Goal: Information Seeking & Learning: Learn about a topic

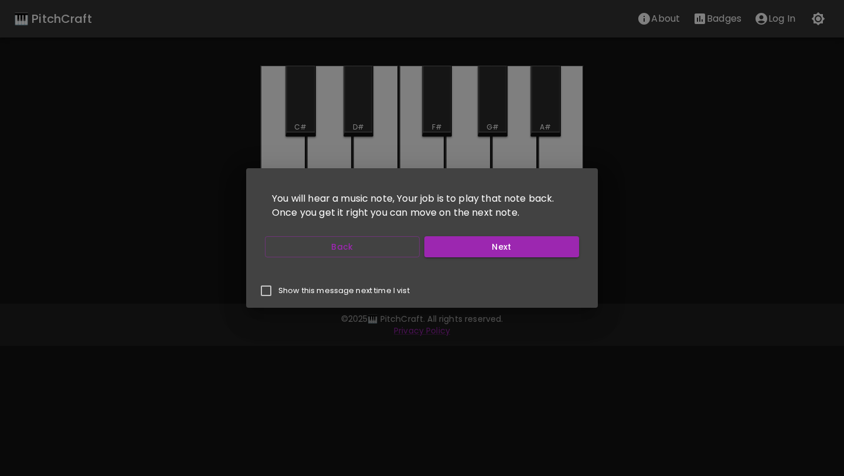
click at [459, 242] on button "Next" at bounding box center [501, 247] width 155 height 22
click at [468, 244] on button "Next" at bounding box center [501, 247] width 155 height 22
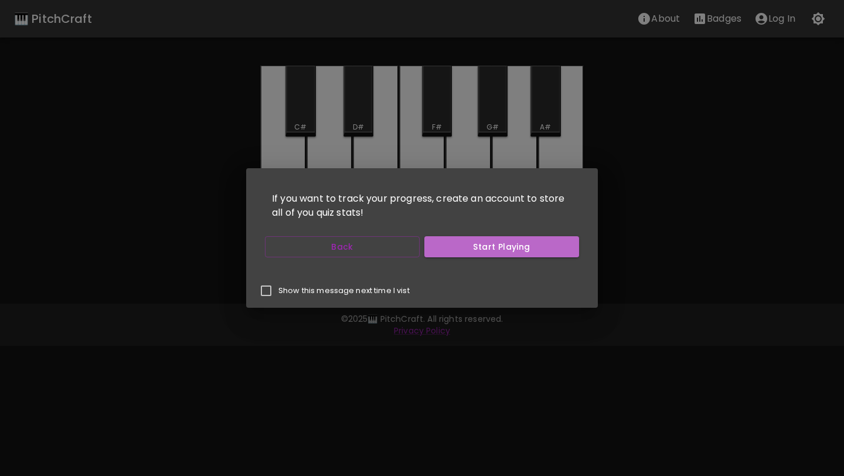
click at [468, 244] on button "Start Playing" at bounding box center [501, 247] width 155 height 22
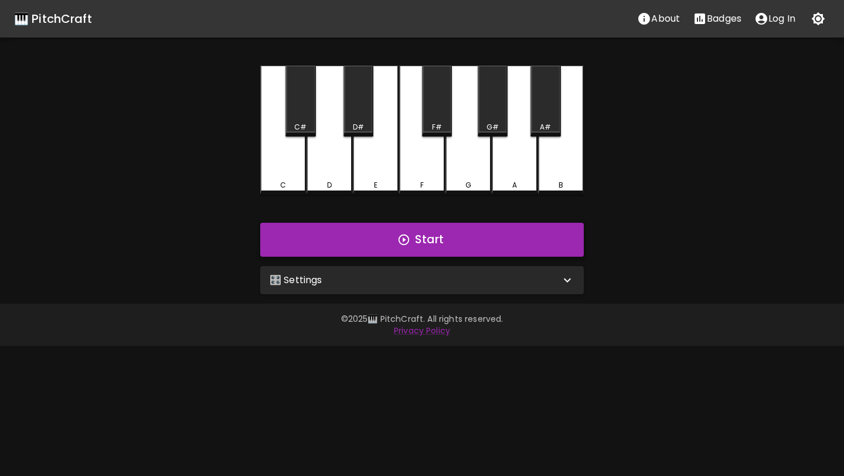
click at [439, 243] on button "Start" at bounding box center [421, 240] width 323 height 34
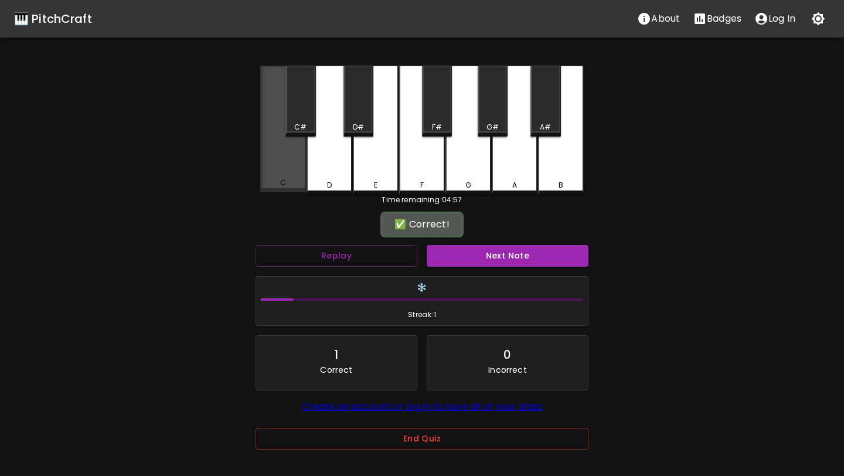
click at [295, 164] on div "C" at bounding box center [283, 129] width 46 height 127
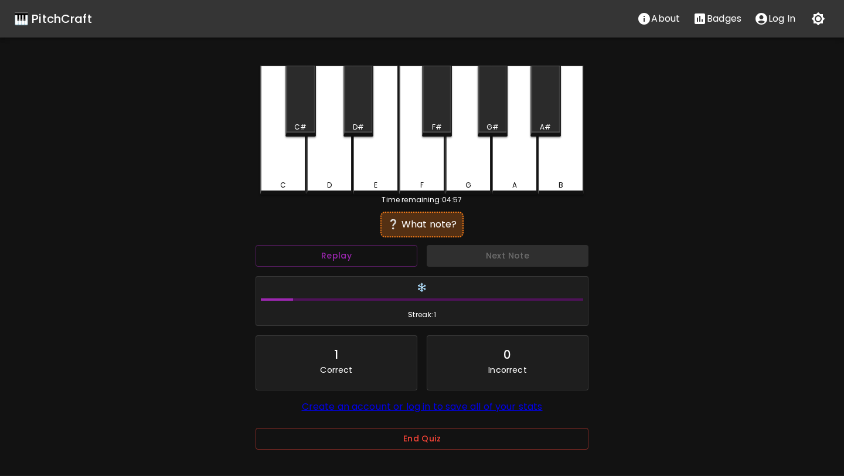
click at [492, 79] on div "G#" at bounding box center [493, 101] width 30 height 71
click at [386, 121] on div "E" at bounding box center [376, 130] width 46 height 129
click at [549, 112] on div "A#" at bounding box center [545, 101] width 30 height 71
click at [560, 169] on div "B" at bounding box center [561, 130] width 46 height 129
click at [495, 118] on div "G#" at bounding box center [493, 101] width 30 height 71
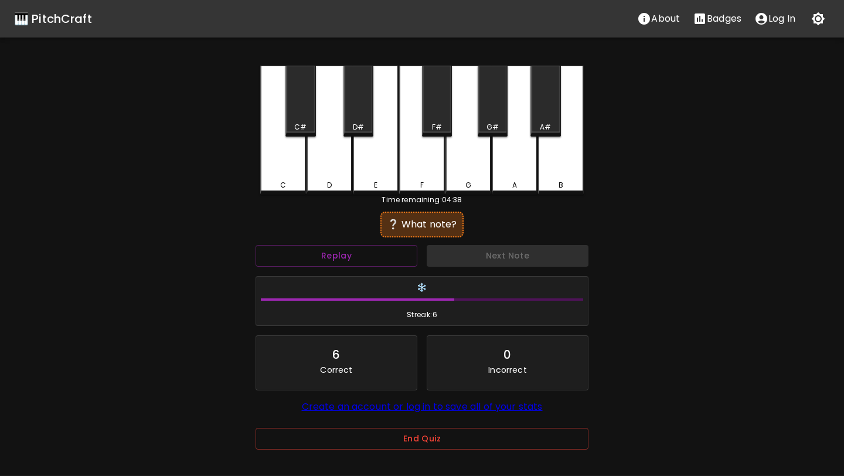
click at [408, 142] on div "F" at bounding box center [422, 130] width 46 height 129
click at [436, 115] on div "F#" at bounding box center [437, 101] width 30 height 71
click at [512, 145] on div "A" at bounding box center [515, 130] width 46 height 129
click at [338, 171] on div "D" at bounding box center [329, 130] width 46 height 129
click at [493, 108] on div "G#" at bounding box center [493, 101] width 30 height 71
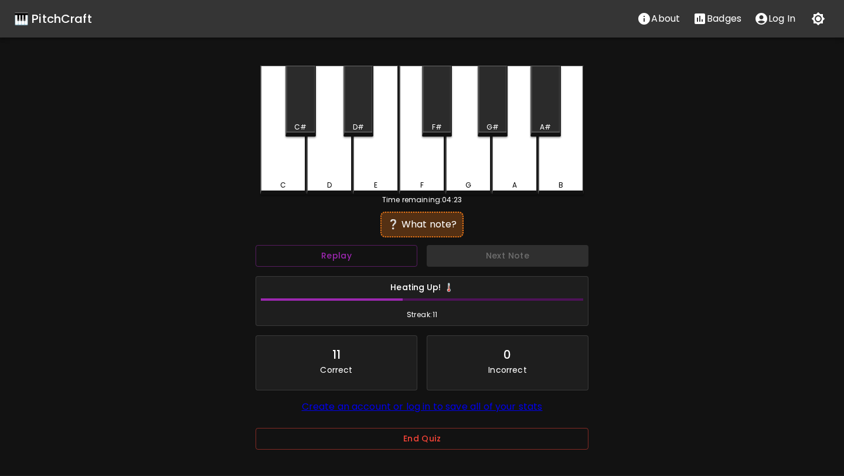
click at [364, 100] on div "D#" at bounding box center [358, 101] width 30 height 71
click at [418, 131] on div "F" at bounding box center [422, 130] width 46 height 129
click at [339, 248] on button "Replay" at bounding box center [337, 256] width 162 height 22
click at [292, 165] on div "C" at bounding box center [283, 130] width 46 height 129
click at [309, 119] on div "C#" at bounding box center [300, 101] width 30 height 71
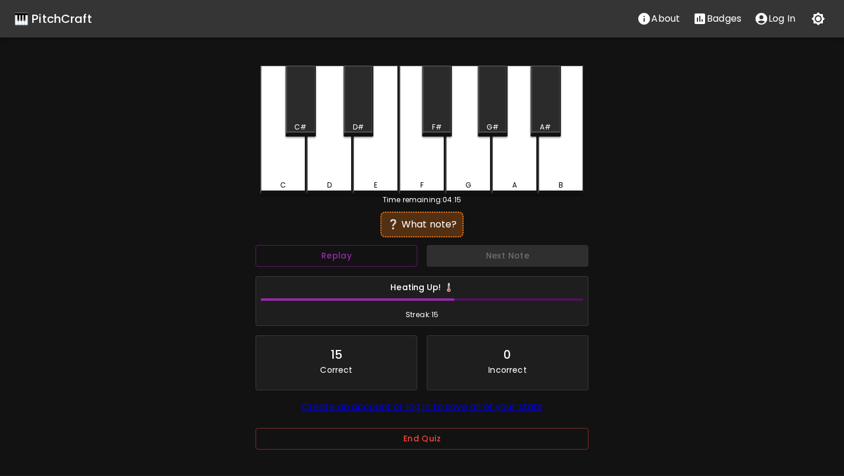
click at [282, 156] on div "C" at bounding box center [283, 130] width 46 height 129
click at [367, 153] on div "E" at bounding box center [376, 130] width 46 height 129
click at [284, 161] on div "C" at bounding box center [283, 130] width 46 height 129
click at [307, 117] on div "C#" at bounding box center [300, 101] width 30 height 71
click at [333, 146] on div "D" at bounding box center [329, 130] width 46 height 129
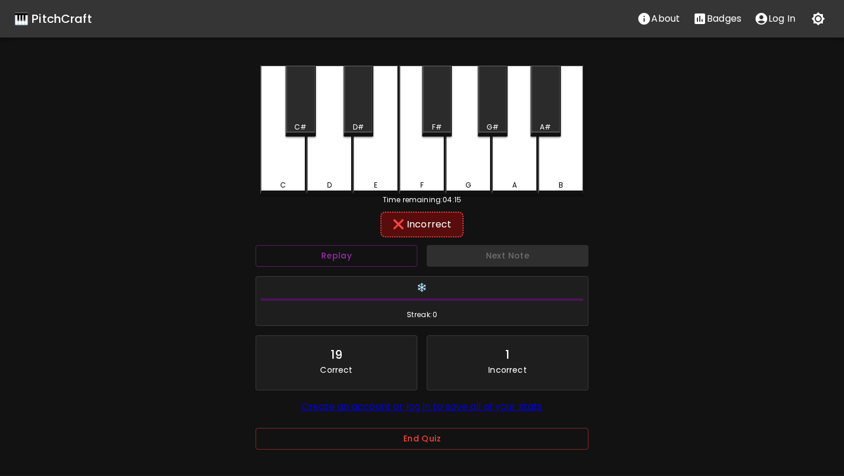
click at [361, 103] on div "D#" at bounding box center [358, 101] width 30 height 71
click at [561, 154] on div "B" at bounding box center [561, 130] width 46 height 129
click at [416, 147] on div "F" at bounding box center [422, 130] width 46 height 129
click at [364, 121] on div "D#" at bounding box center [358, 101] width 30 height 71
click at [417, 139] on div "F" at bounding box center [422, 130] width 46 height 129
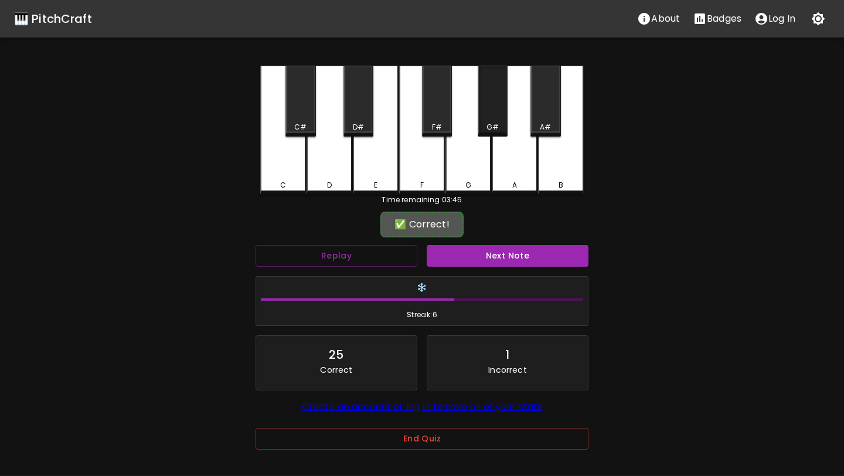
click at [495, 106] on div "G#" at bounding box center [493, 101] width 30 height 71
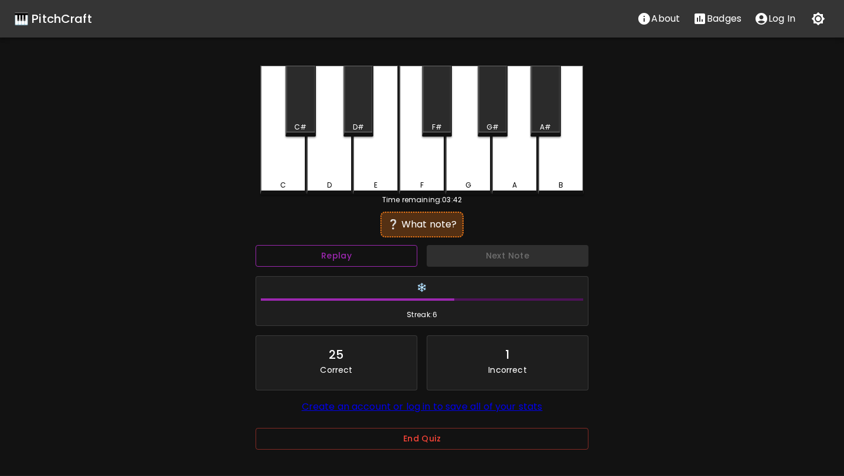
click at [333, 251] on button "Replay" at bounding box center [337, 256] width 162 height 22
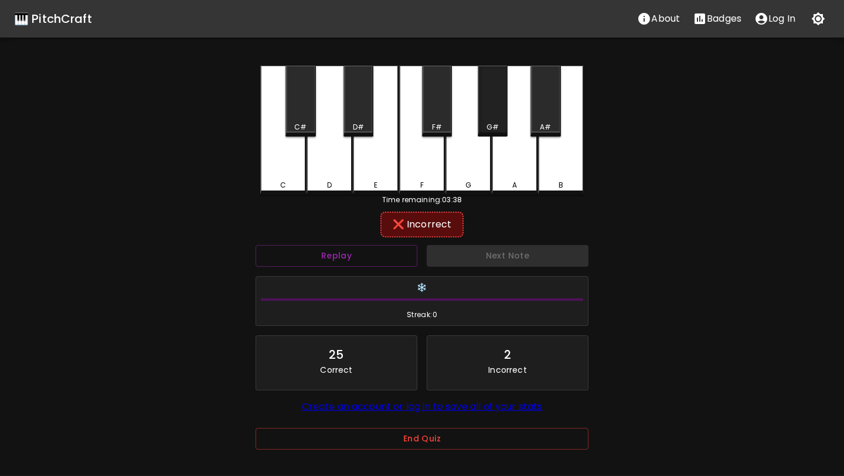
click at [485, 127] on div "G#" at bounding box center [493, 127] width 28 height 11
click at [353, 262] on button "Replay" at bounding box center [337, 256] width 162 height 22
click at [558, 168] on div "B" at bounding box center [561, 130] width 46 height 129
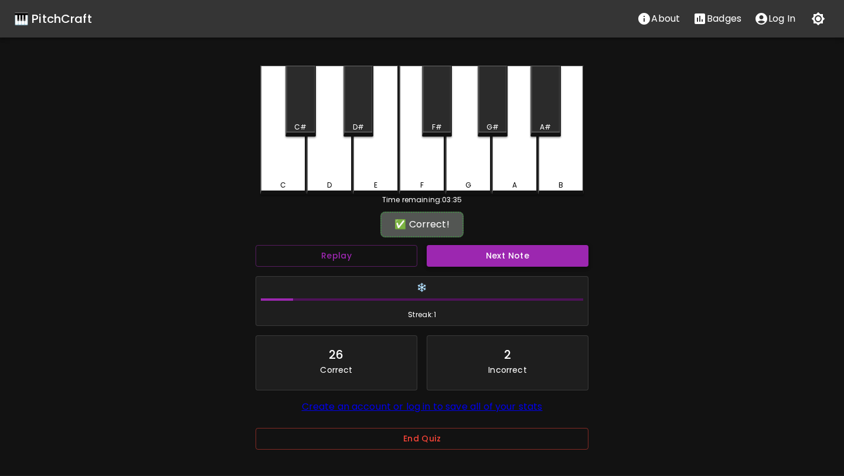
click at [522, 258] on button "Next Note" at bounding box center [508, 256] width 162 height 22
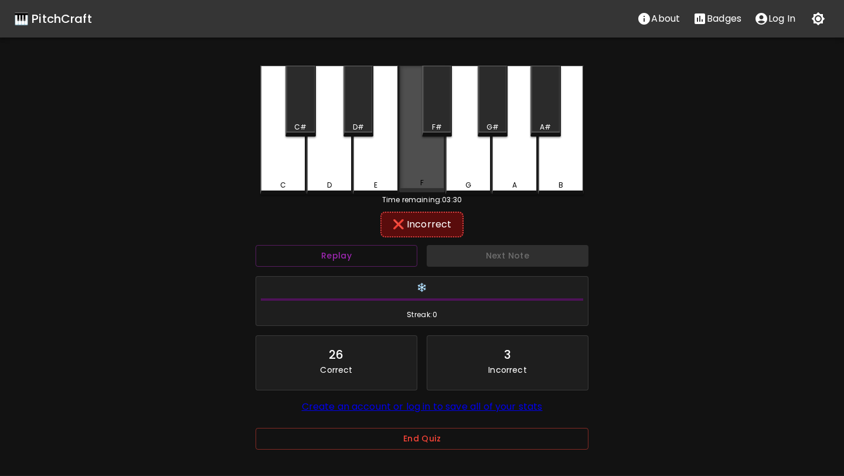
click at [437, 163] on div "F" at bounding box center [422, 129] width 46 height 127
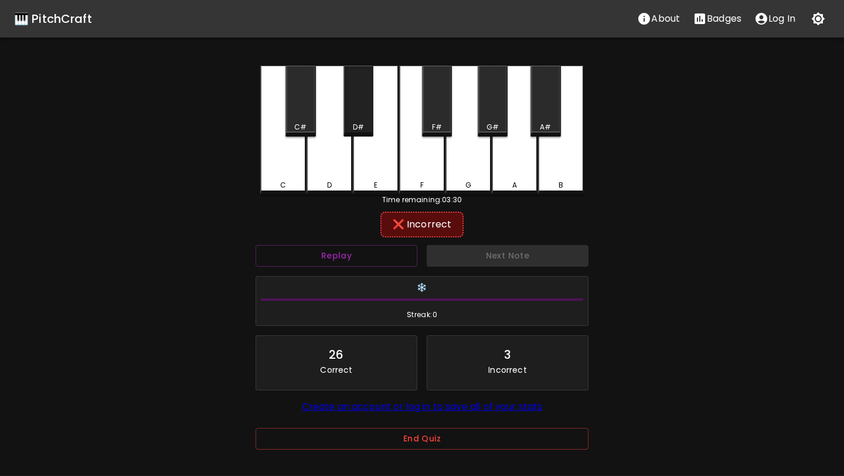
drag, startPoint x: 372, startPoint y: 163, endPoint x: 353, endPoint y: 99, distance: 66.6
click at [353, 99] on div "C C# D D# E F F# G G# A A# B" at bounding box center [421, 130] width 323 height 129
click at [353, 99] on div "D#" at bounding box center [358, 101] width 30 height 71
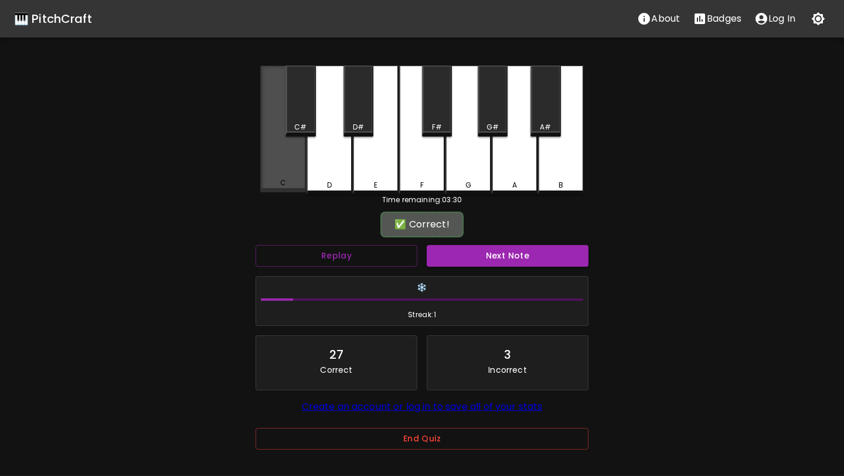
click at [301, 182] on div "C" at bounding box center [282, 183] width 43 height 11
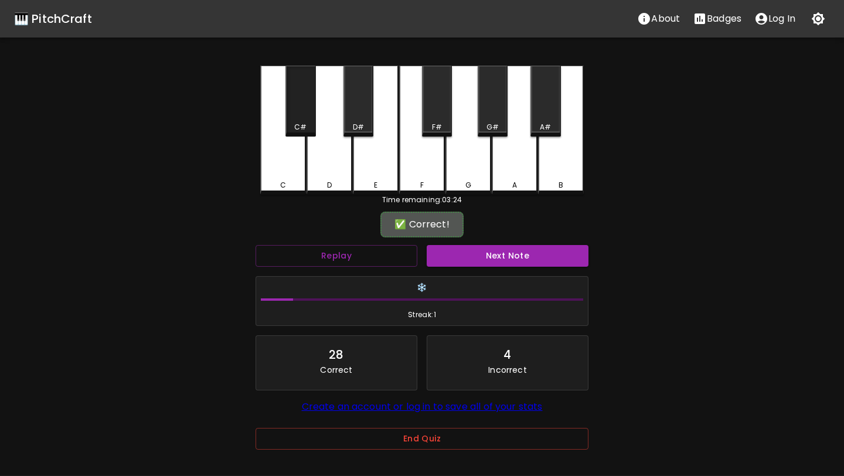
drag, startPoint x: 325, startPoint y: 143, endPoint x: 298, endPoint y: 107, distance: 45.1
click at [298, 107] on div "C C# D D# E F F# G G# A A# B" at bounding box center [421, 130] width 323 height 129
click at [298, 107] on div "C#" at bounding box center [300, 101] width 30 height 71
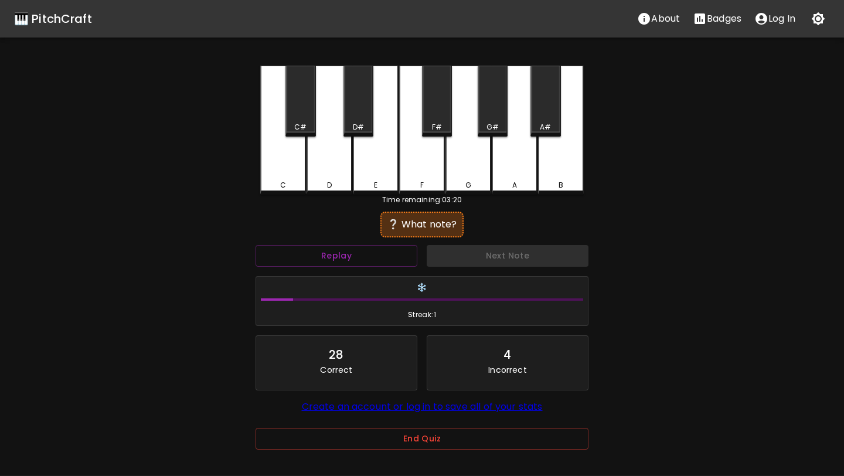
click at [427, 152] on div "F" at bounding box center [422, 130] width 46 height 129
click at [475, 151] on div "G" at bounding box center [468, 130] width 46 height 129
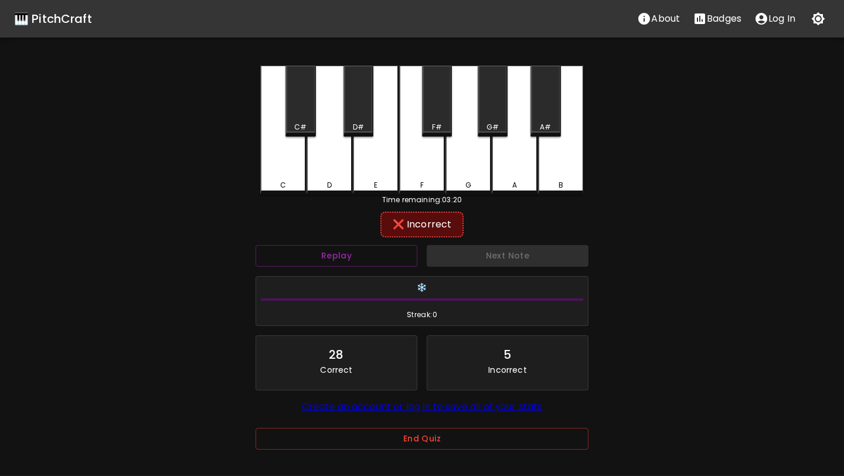
click at [475, 151] on div "G" at bounding box center [468, 130] width 46 height 129
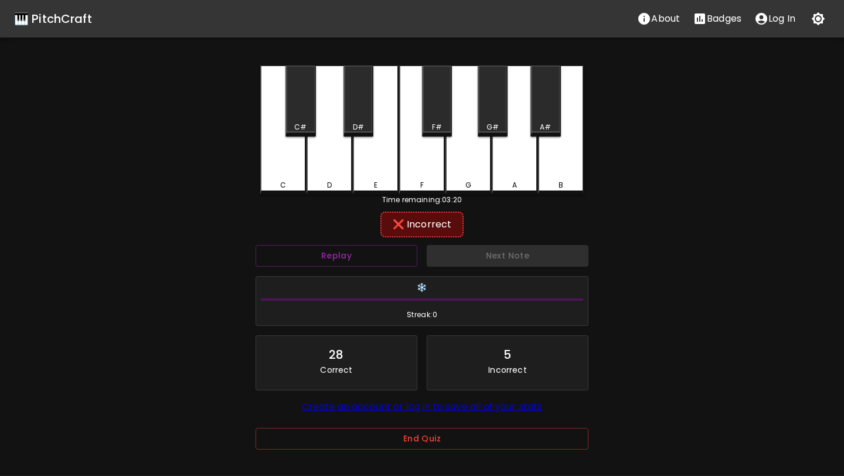
click at [475, 151] on div "G" at bounding box center [468, 130] width 46 height 129
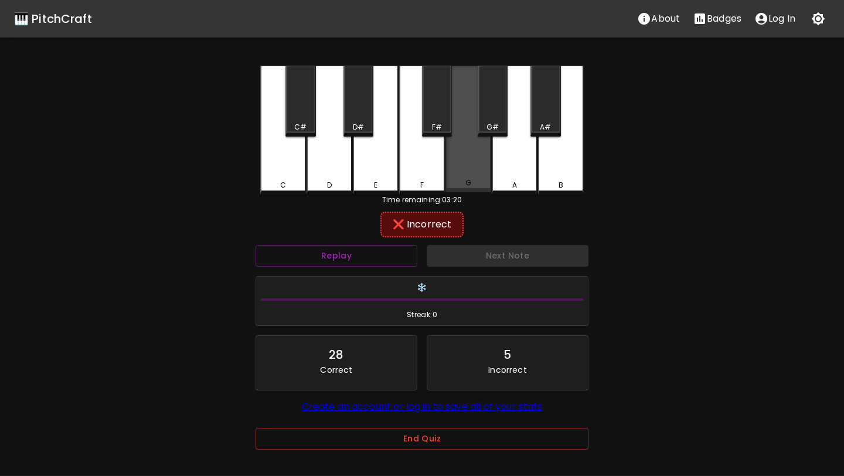
click at [475, 151] on div "G" at bounding box center [468, 129] width 46 height 127
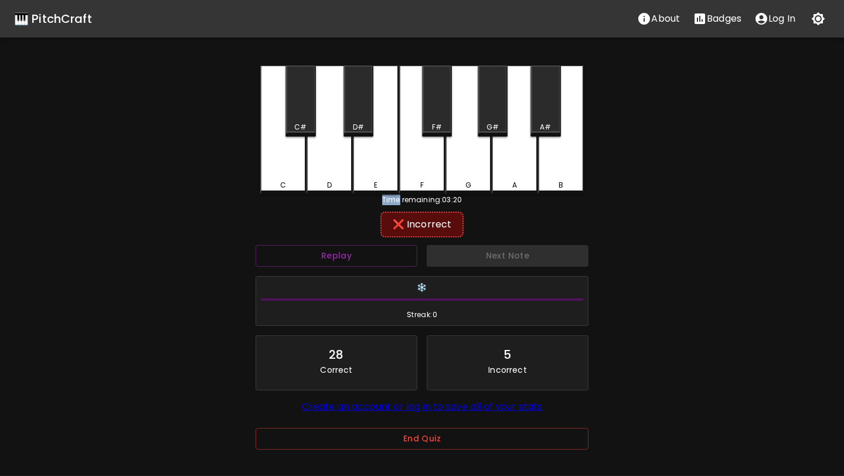
click at [475, 151] on div "G" at bounding box center [468, 130] width 46 height 129
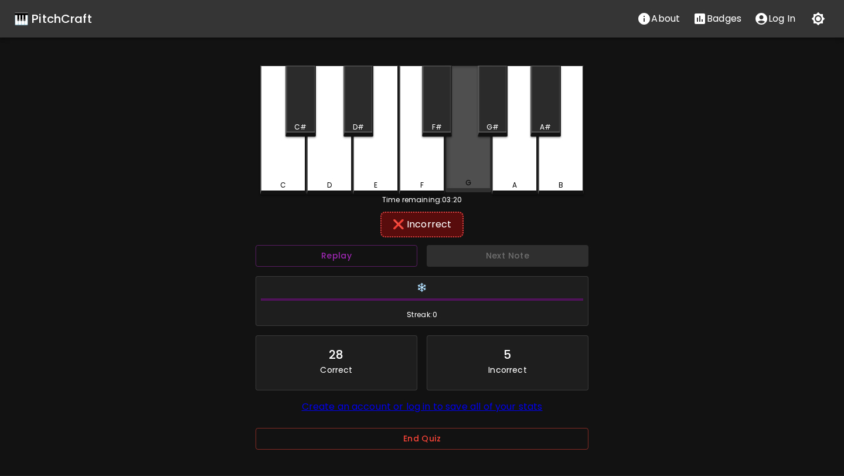
click at [475, 151] on div "G" at bounding box center [468, 129] width 46 height 127
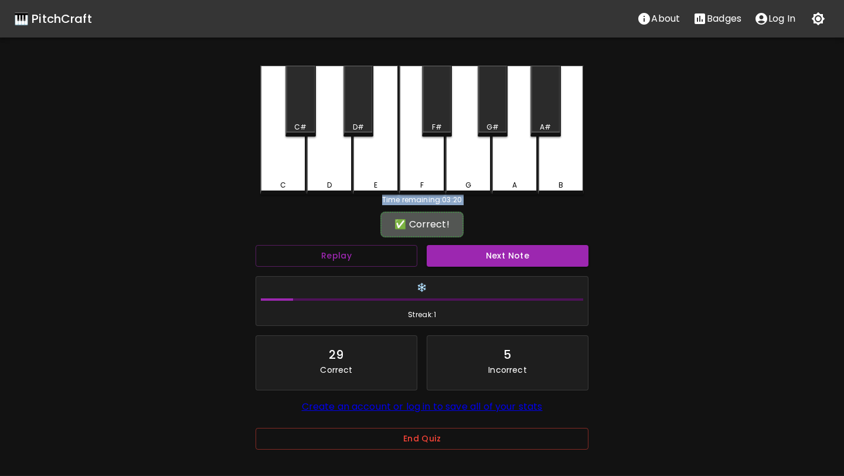
drag, startPoint x: 475, startPoint y: 151, endPoint x: 606, endPoint y: 137, distance: 131.4
click at [606, 137] on div "🎹 PitchCraft About Badges Log In C C# D D# E F F# G G# A A# B Time remaining: 0…" at bounding box center [422, 233] width 844 height 466
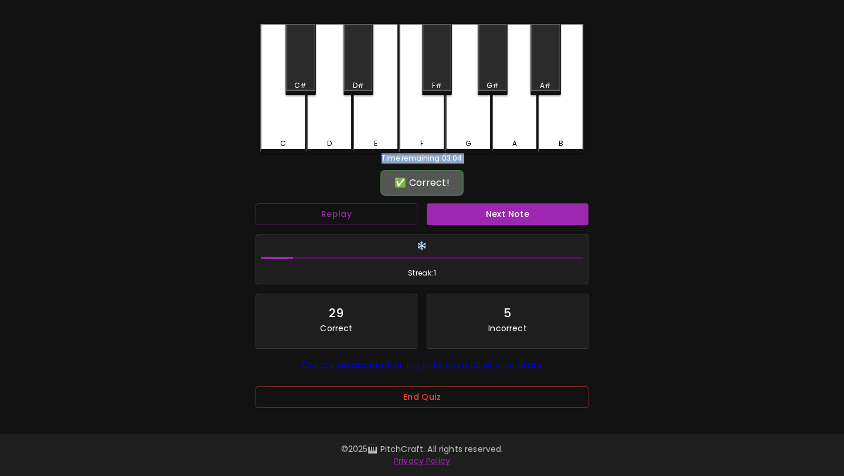
click at [435, 173] on div "✅ Correct!" at bounding box center [421, 183] width 83 height 26
click at [376, 209] on button "Replay" at bounding box center [337, 214] width 162 height 22
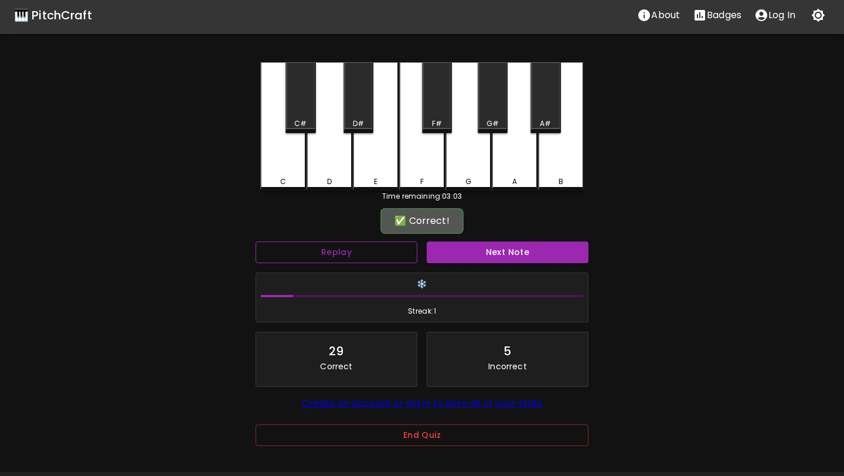
scroll to position [0, 0]
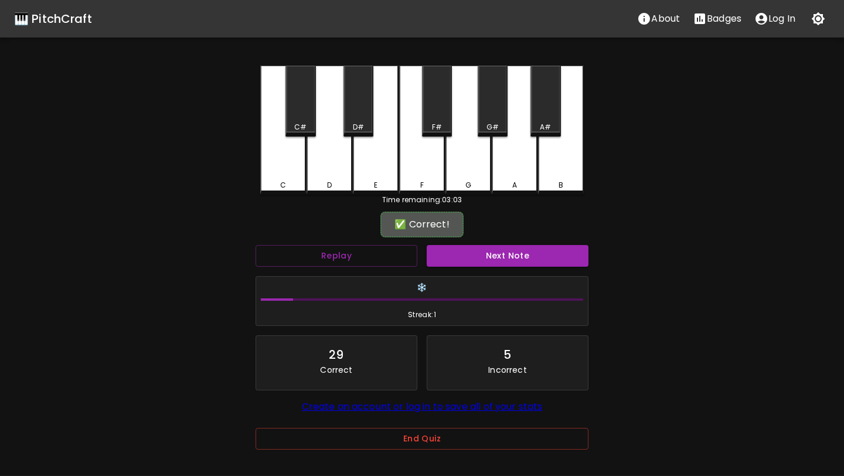
click at [344, 224] on div "✅ Correct!" at bounding box center [422, 224] width 333 height 29
click at [403, 165] on div "F" at bounding box center [422, 129] width 46 height 127
click at [389, 251] on button "Replay" at bounding box center [337, 256] width 162 height 22
click at [450, 175] on div "G" at bounding box center [468, 130] width 46 height 129
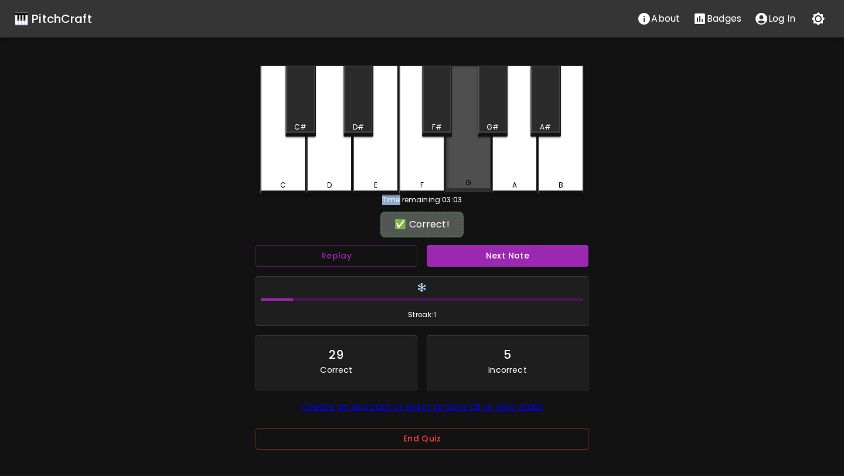
click at [450, 175] on div "G" at bounding box center [468, 129] width 46 height 127
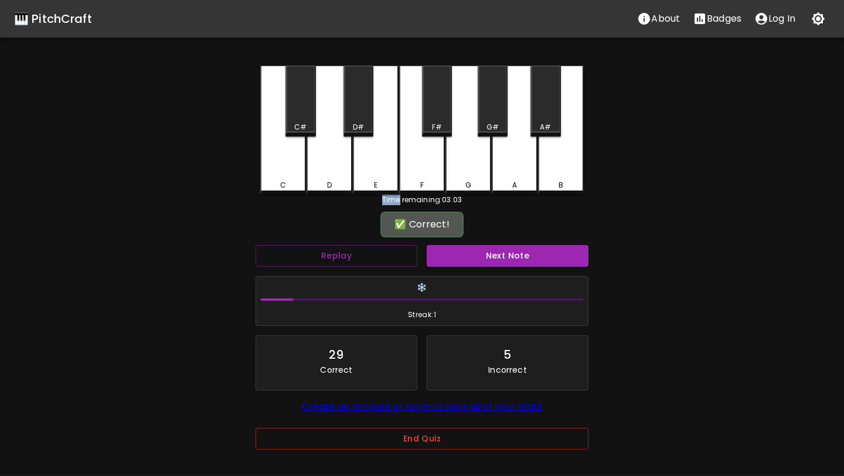
click at [348, 218] on div "✅ Correct!" at bounding box center [422, 224] width 333 height 29
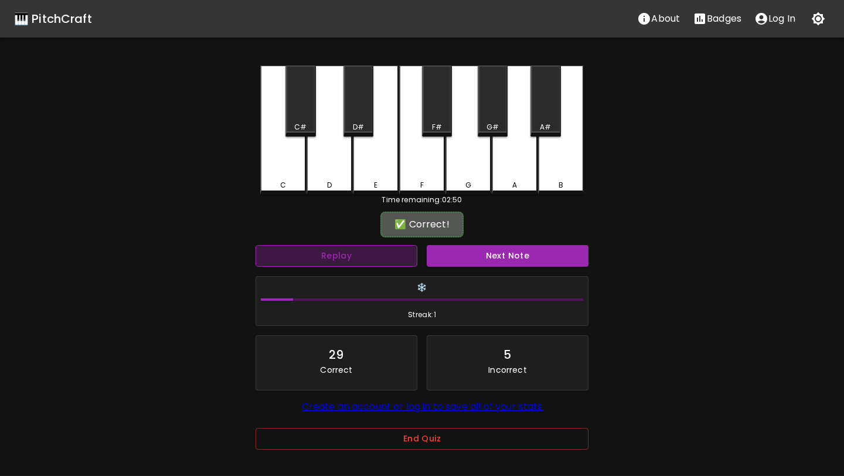
click at [391, 260] on button "Replay" at bounding box center [337, 256] width 162 height 22
click at [474, 256] on button "Next Note" at bounding box center [508, 256] width 162 height 22
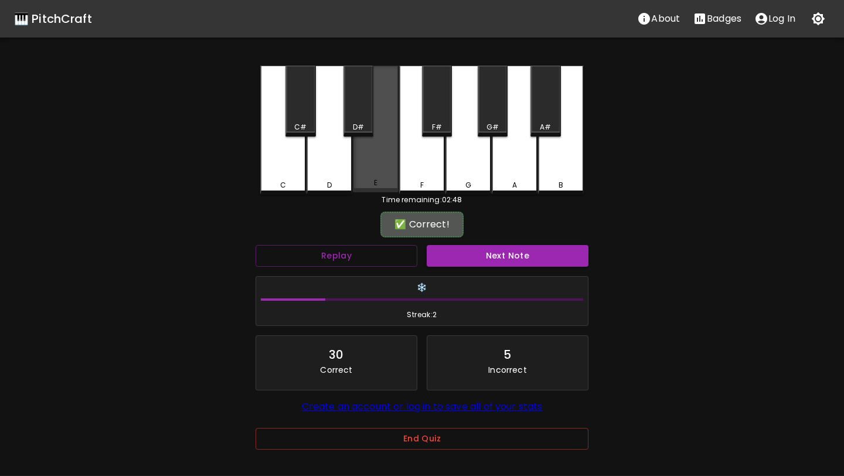
click at [384, 182] on div "E" at bounding box center [375, 183] width 43 height 11
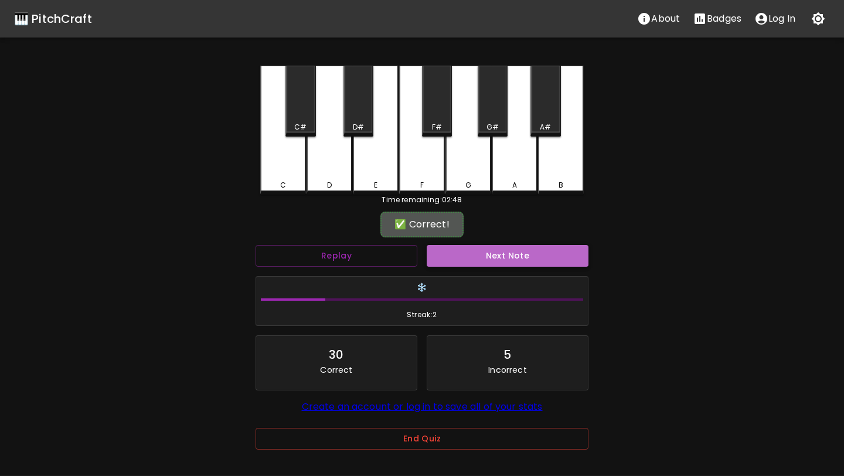
click at [474, 257] on button "Next Note" at bounding box center [508, 256] width 162 height 22
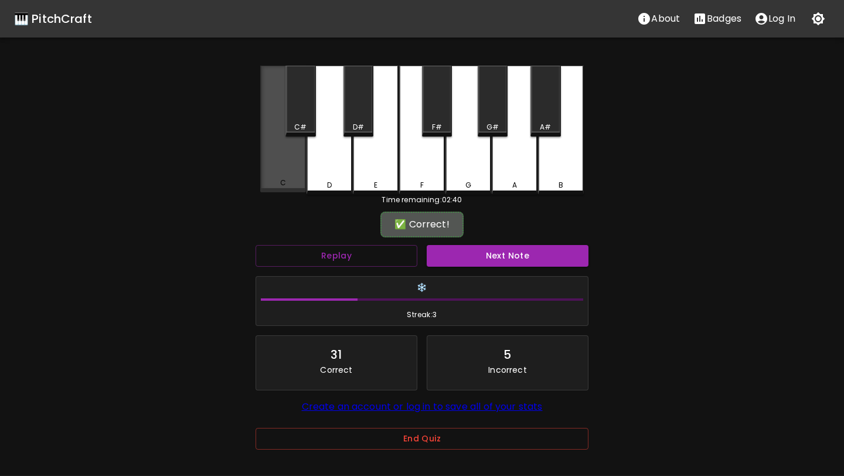
click at [296, 152] on div "C" at bounding box center [283, 129] width 46 height 127
click at [510, 257] on button "Next Note" at bounding box center [508, 256] width 162 height 22
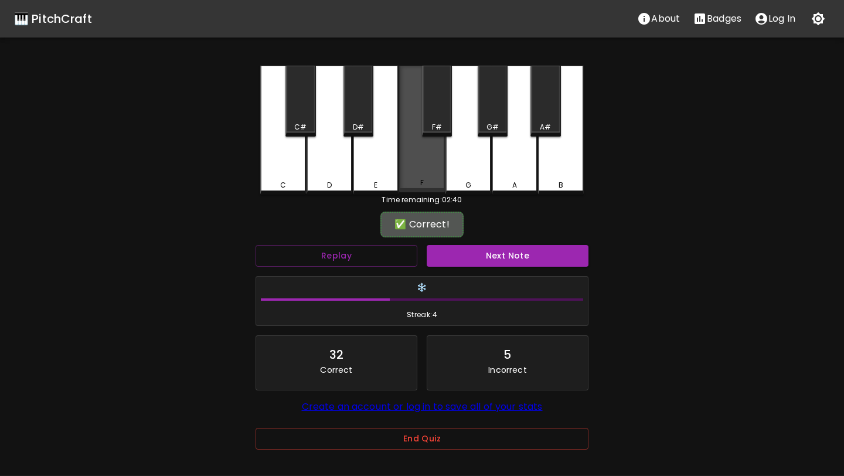
click at [404, 154] on div "F" at bounding box center [422, 129] width 46 height 127
click at [528, 264] on button "Next Note" at bounding box center [508, 256] width 162 height 22
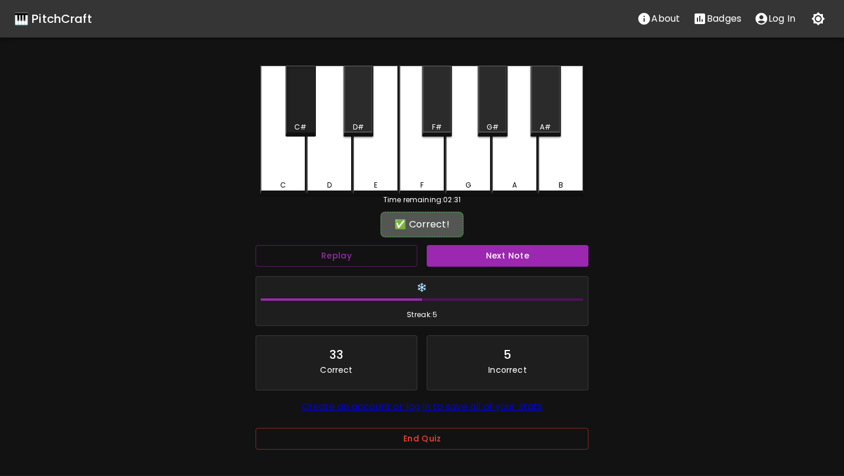
click at [294, 111] on div "C#" at bounding box center [300, 101] width 30 height 71
click at [557, 258] on button "Next Note" at bounding box center [508, 256] width 162 height 22
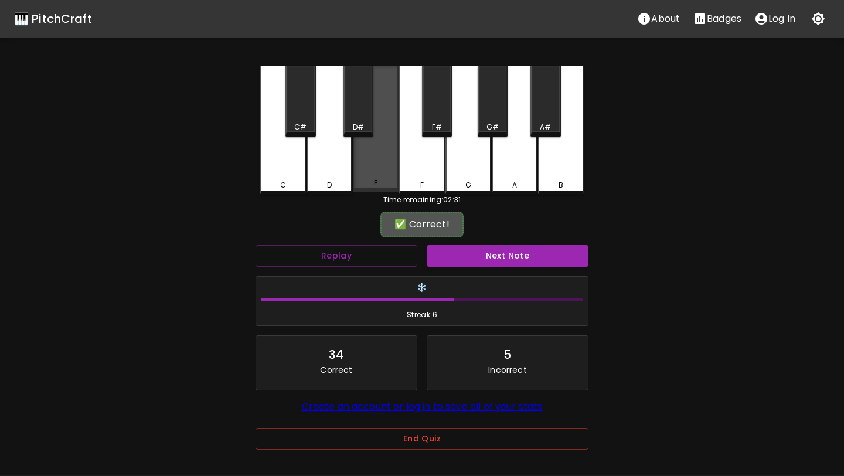
click at [377, 161] on div "E" at bounding box center [376, 129] width 46 height 127
click at [505, 254] on button "Next Note" at bounding box center [508, 256] width 162 height 22
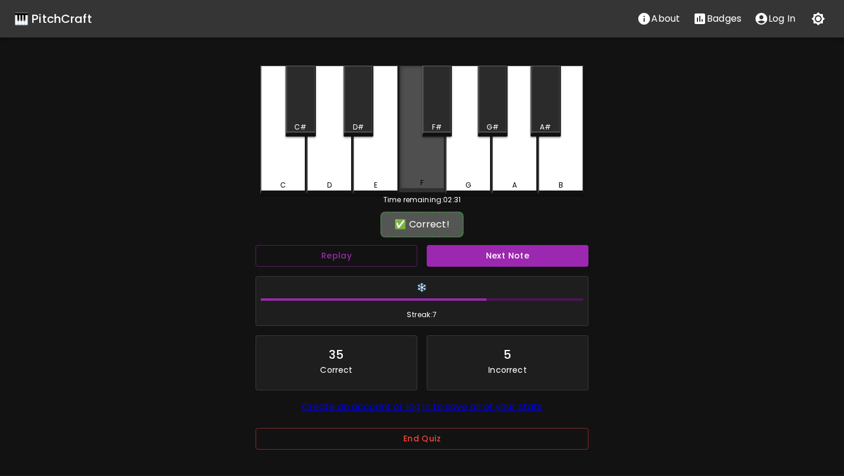
click at [432, 151] on div "F" at bounding box center [422, 129] width 46 height 127
click at [494, 252] on button "Next Note" at bounding box center [508, 256] width 162 height 22
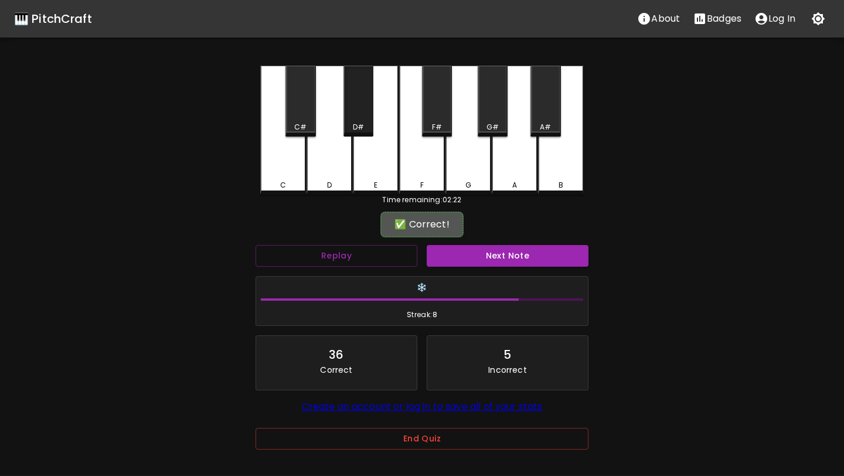
click at [367, 118] on div "D#" at bounding box center [358, 101] width 30 height 71
click at [483, 246] on button "Next Note" at bounding box center [508, 256] width 162 height 22
click at [491, 110] on div "G#" at bounding box center [493, 101] width 30 height 71
click at [484, 255] on button "Next Note" at bounding box center [508, 256] width 162 height 22
click at [309, 91] on div "C#" at bounding box center [300, 101] width 30 height 71
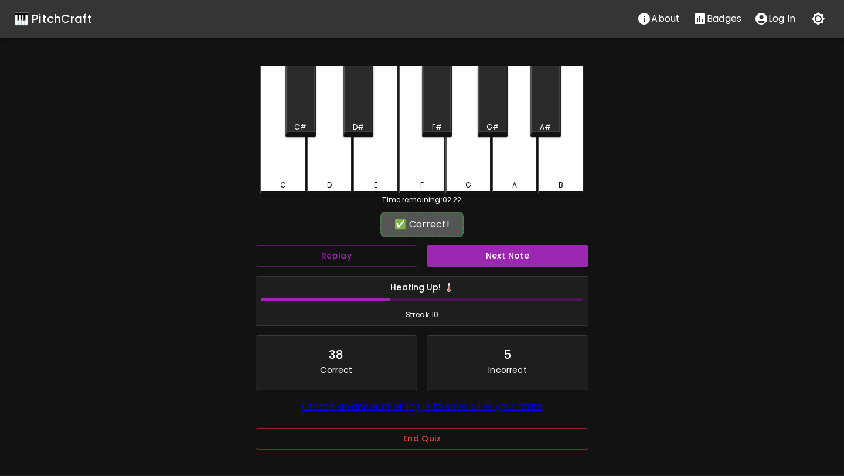
click at [498, 243] on div "Next Note" at bounding box center [507, 255] width 171 height 31
click at [517, 255] on button "Next Note" at bounding box center [508, 256] width 162 height 22
click at [544, 109] on div "A#" at bounding box center [545, 101] width 30 height 71
click at [517, 251] on button "Next Note" at bounding box center [508, 256] width 162 height 22
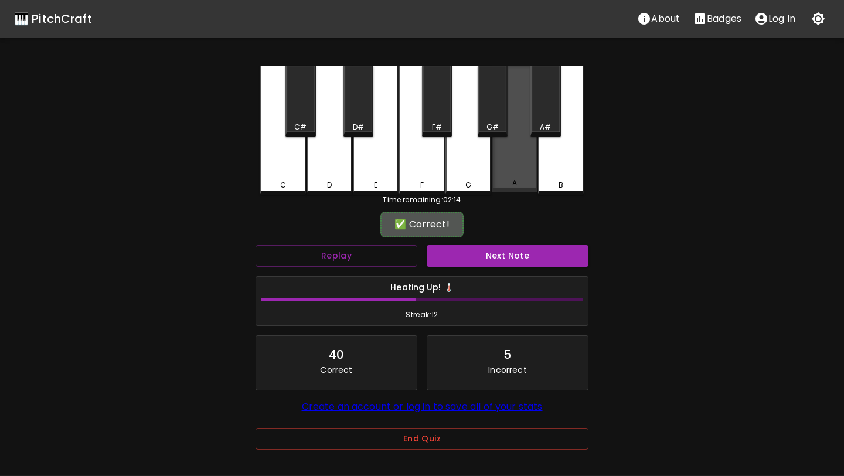
click at [502, 160] on div "A" at bounding box center [515, 129] width 46 height 127
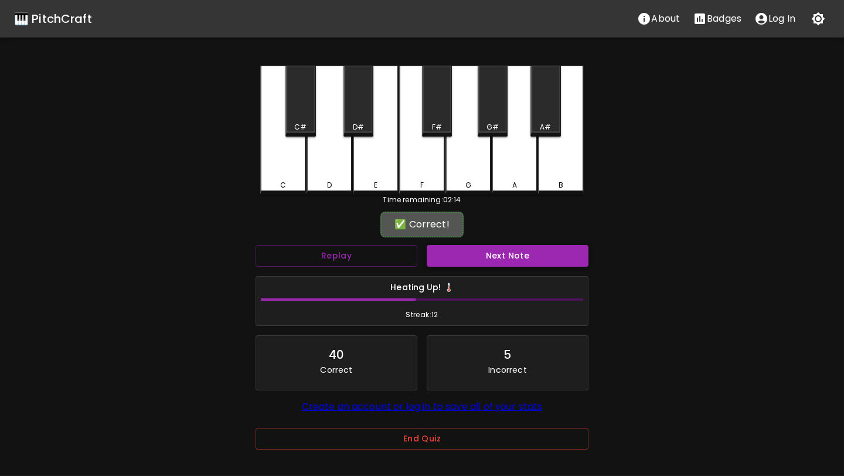
click at [490, 254] on button "Next Note" at bounding box center [508, 256] width 162 height 22
click at [552, 175] on div "B" at bounding box center [561, 129] width 46 height 127
click at [520, 256] on button "Next Note" at bounding box center [508, 256] width 162 height 22
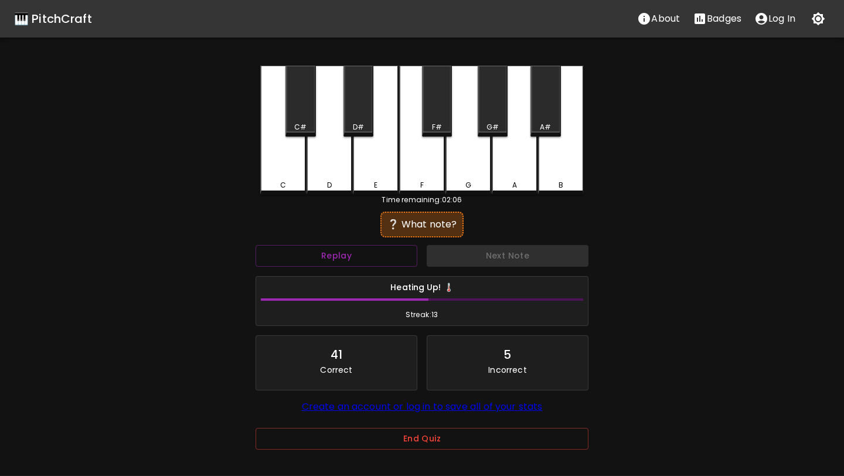
click at [581, 176] on div "B" at bounding box center [561, 130] width 46 height 129
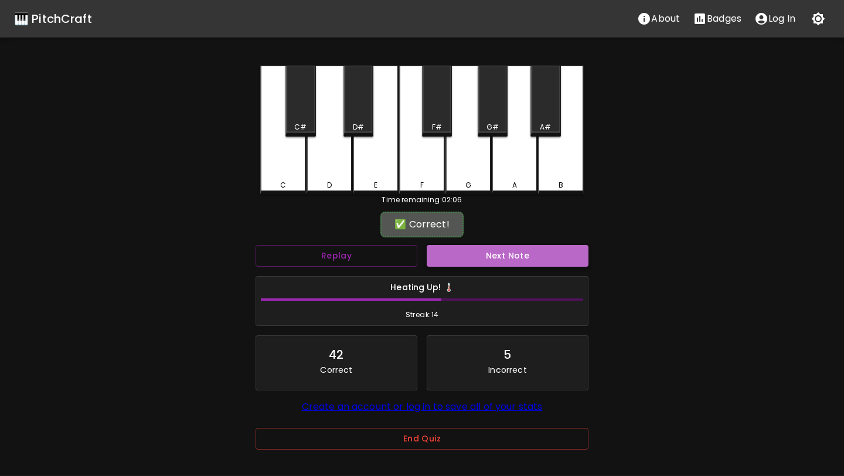
click at [532, 256] on button "Next Note" at bounding box center [508, 256] width 162 height 22
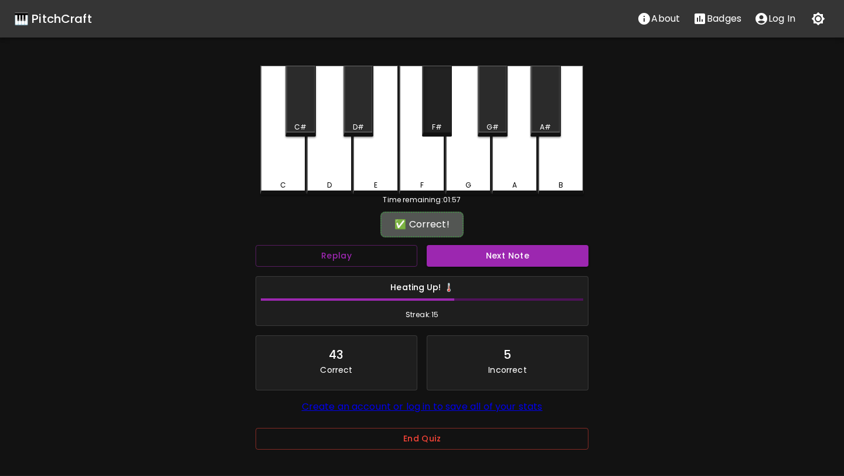
click at [439, 108] on div "F#" at bounding box center [437, 101] width 30 height 71
click at [482, 248] on button "Next Note" at bounding box center [508, 256] width 162 height 22
click at [307, 121] on div "C#" at bounding box center [300, 101] width 30 height 71
click at [485, 254] on button "Next Note" at bounding box center [508, 256] width 162 height 22
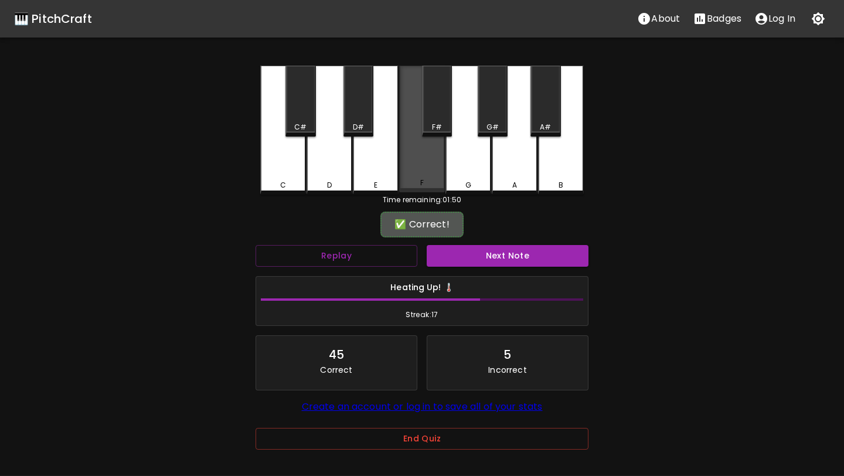
click at [415, 158] on div "F" at bounding box center [422, 129] width 46 height 127
click at [517, 264] on button "Next Note" at bounding box center [508, 256] width 162 height 22
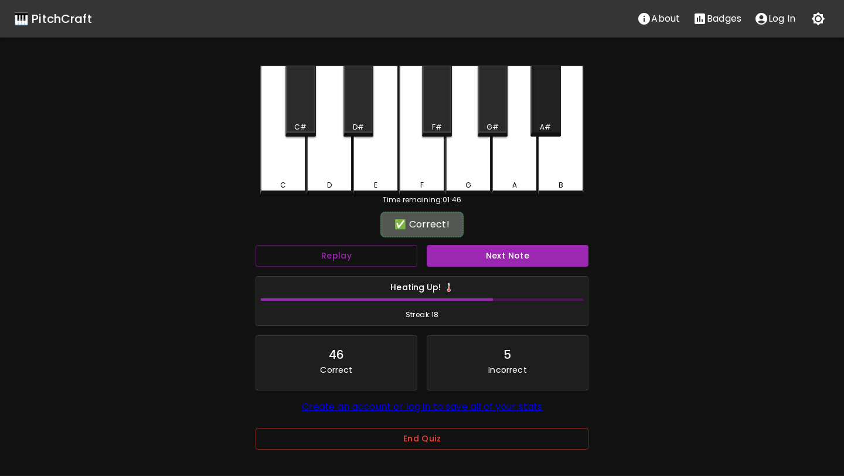
click at [537, 115] on div "A#" at bounding box center [545, 101] width 30 height 71
click at [517, 253] on button "Next Note" at bounding box center [508, 256] width 162 height 22
click at [438, 124] on div "F#" at bounding box center [437, 127] width 10 height 11
click at [488, 261] on button "Next Note" at bounding box center [508, 256] width 162 height 22
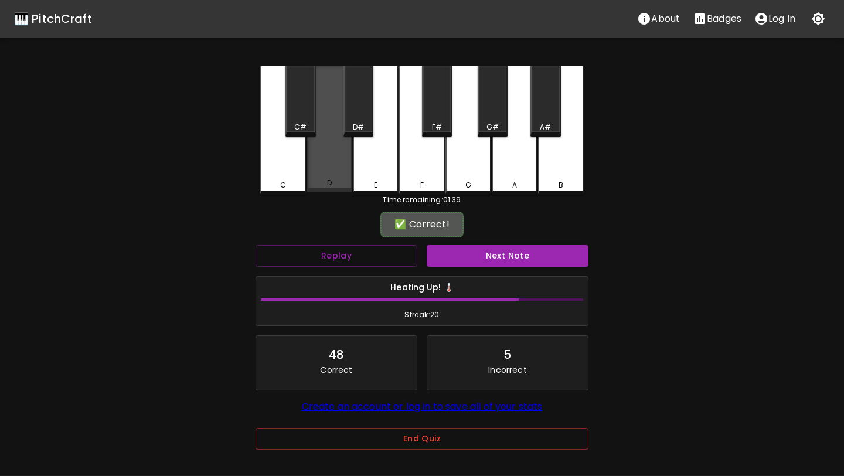
click at [317, 148] on div "D" at bounding box center [329, 129] width 46 height 127
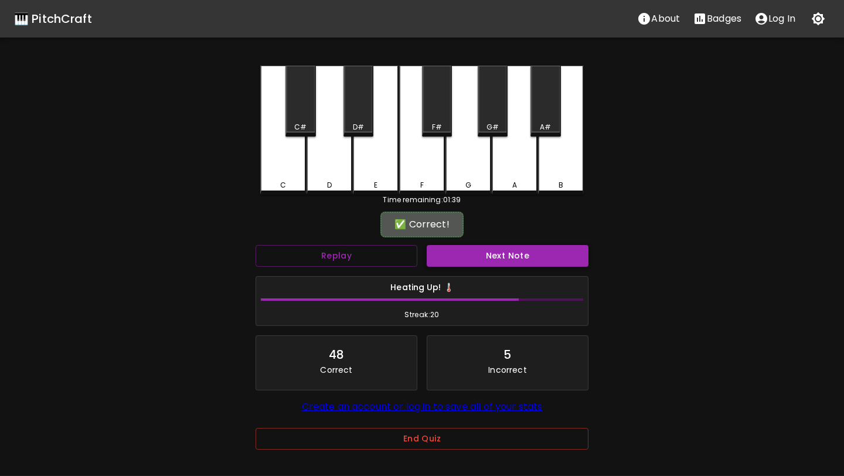
click at [563, 255] on button "Next Note" at bounding box center [508, 256] width 162 height 22
click at [283, 157] on div "C" at bounding box center [283, 129] width 46 height 127
click at [481, 261] on button "Next Note" at bounding box center [508, 256] width 162 height 22
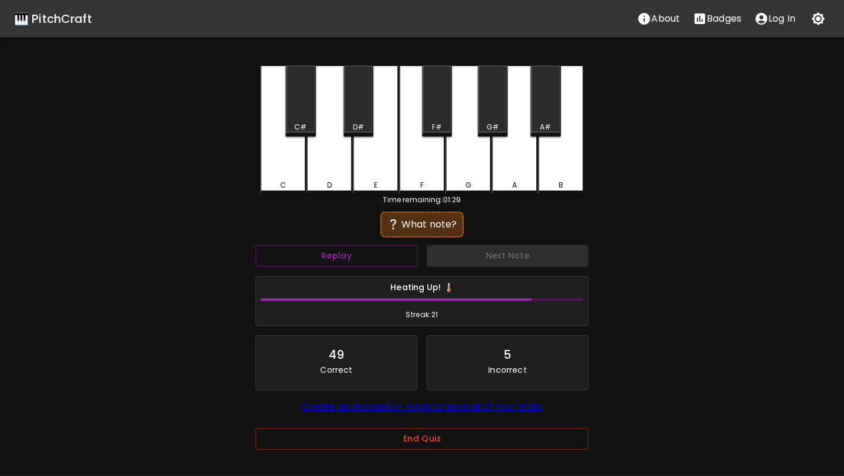
click at [437, 86] on div "F#" at bounding box center [437, 101] width 30 height 71
click at [489, 77] on div "G#" at bounding box center [493, 101] width 30 height 71
click at [444, 98] on div "F#" at bounding box center [437, 101] width 30 height 71
click at [537, 116] on div "A#" at bounding box center [545, 101] width 30 height 71
click at [526, 141] on div "A" at bounding box center [515, 130] width 46 height 129
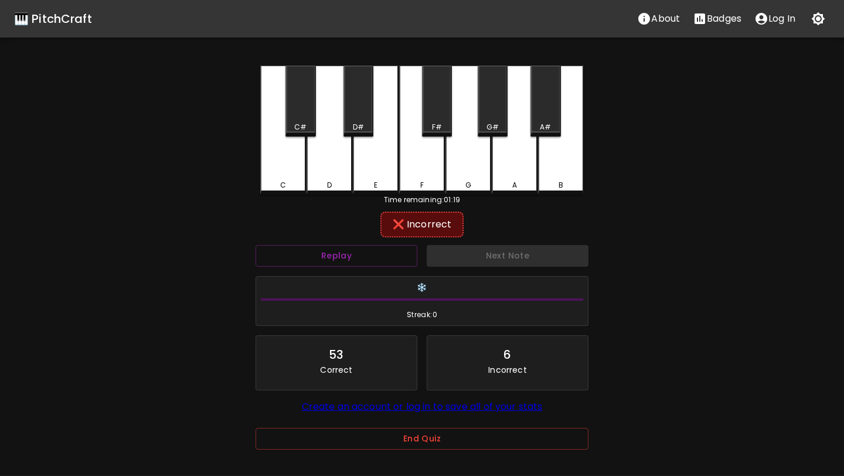
click at [541, 126] on div "A#" at bounding box center [545, 127] width 11 height 11
click at [368, 204] on div "Time remaining: 01:19" at bounding box center [421, 200] width 323 height 11
click at [368, 192] on div "C C# D D# E F F# G G# A A# B" at bounding box center [421, 130] width 323 height 129
click at [368, 157] on div "E" at bounding box center [376, 129] width 46 height 127
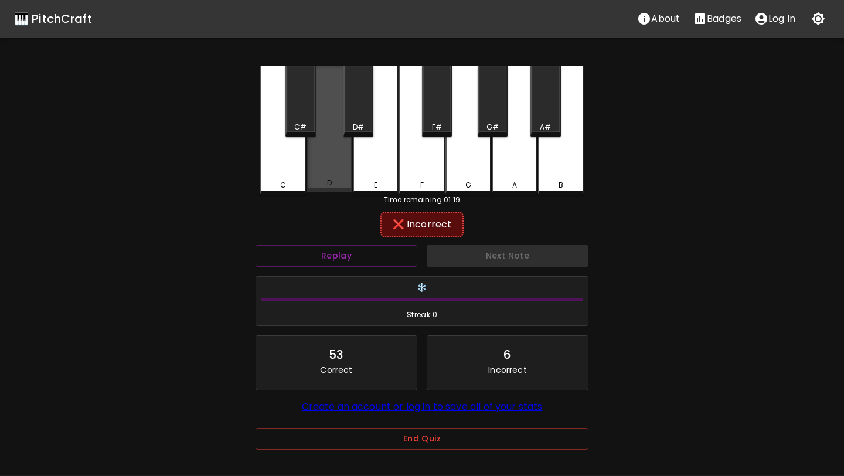
click at [343, 168] on div "D" at bounding box center [329, 129] width 46 height 127
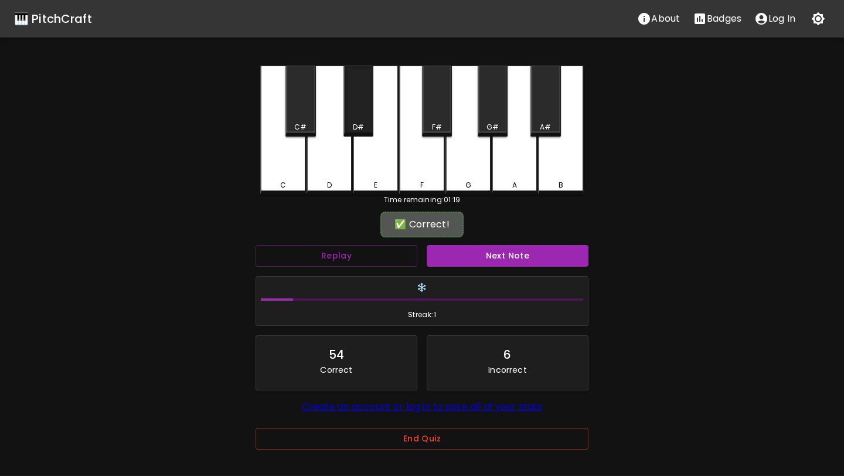
click at [360, 122] on div "D#" at bounding box center [358, 127] width 11 height 11
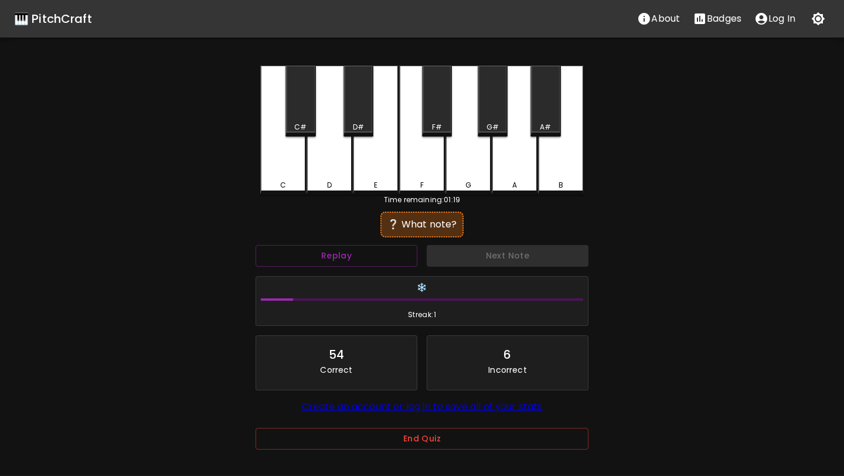
click at [496, 100] on div "G#" at bounding box center [493, 101] width 30 height 71
click at [339, 157] on div "D" at bounding box center [329, 130] width 46 height 129
click at [362, 248] on button "Replay" at bounding box center [337, 256] width 162 height 22
click at [340, 189] on div "D" at bounding box center [329, 130] width 46 height 129
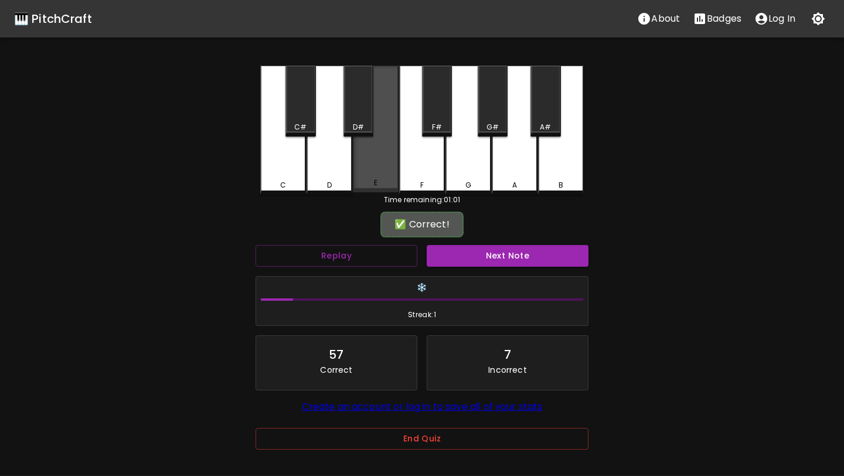
drag, startPoint x: 360, startPoint y: 126, endPoint x: 371, endPoint y: 161, distance: 36.1
click at [371, 161] on div "C C# D D# E F F# G G# A A# B" at bounding box center [421, 130] width 323 height 129
click at [371, 161] on div "E" at bounding box center [376, 129] width 46 height 127
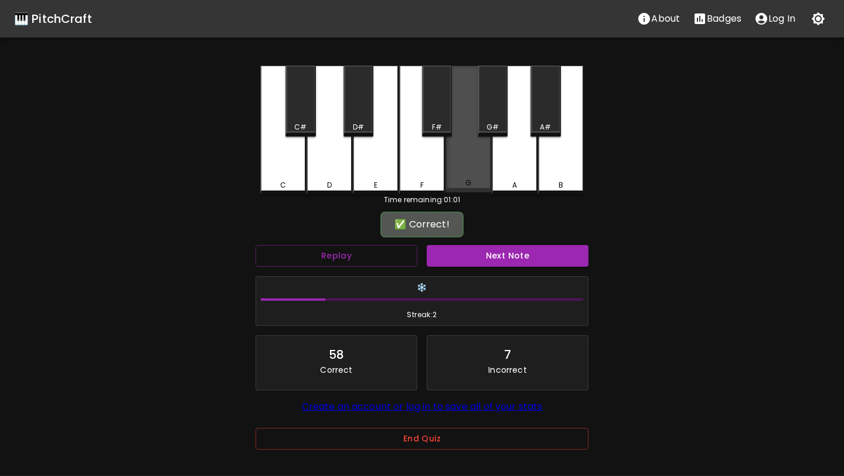
click at [468, 148] on div "G" at bounding box center [468, 129] width 46 height 127
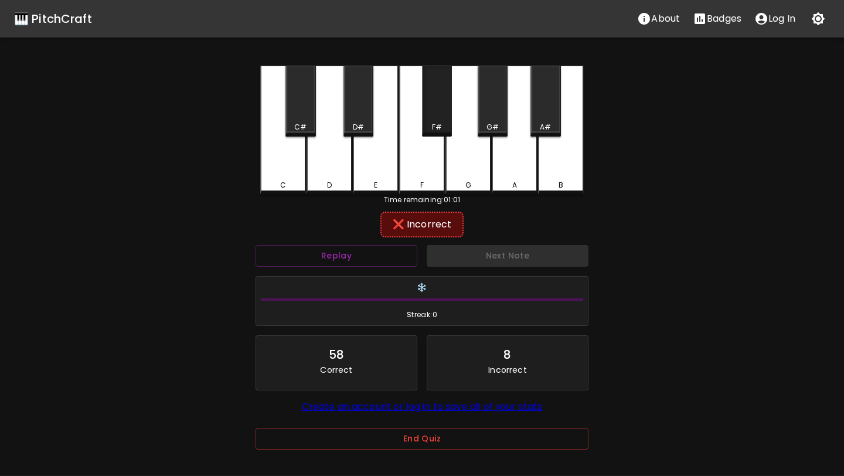
click at [431, 120] on div "F#" at bounding box center [437, 101] width 30 height 71
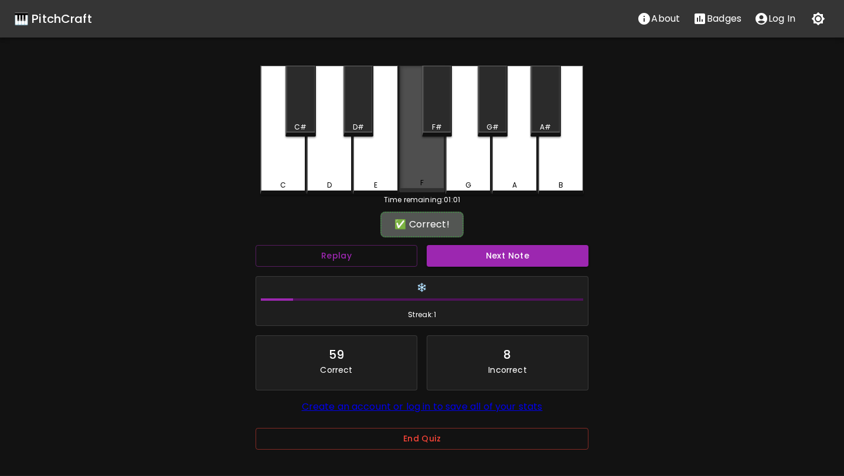
click at [431, 144] on div "F" at bounding box center [422, 129] width 46 height 127
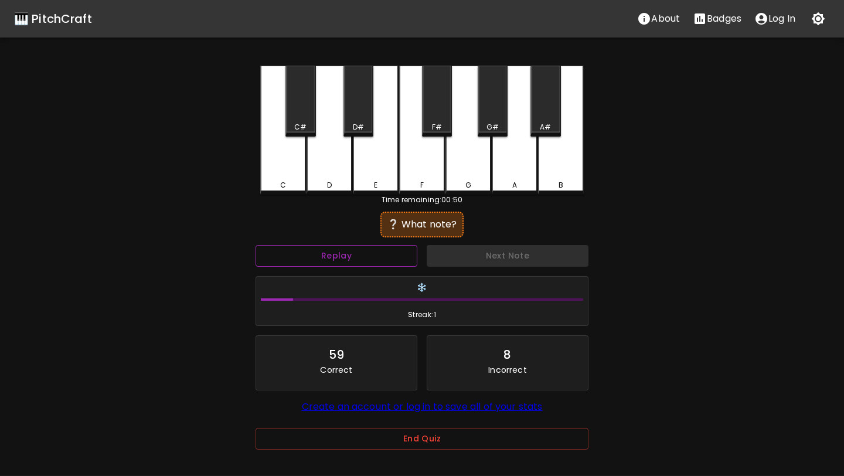
click at [352, 265] on button "Replay" at bounding box center [337, 256] width 162 height 22
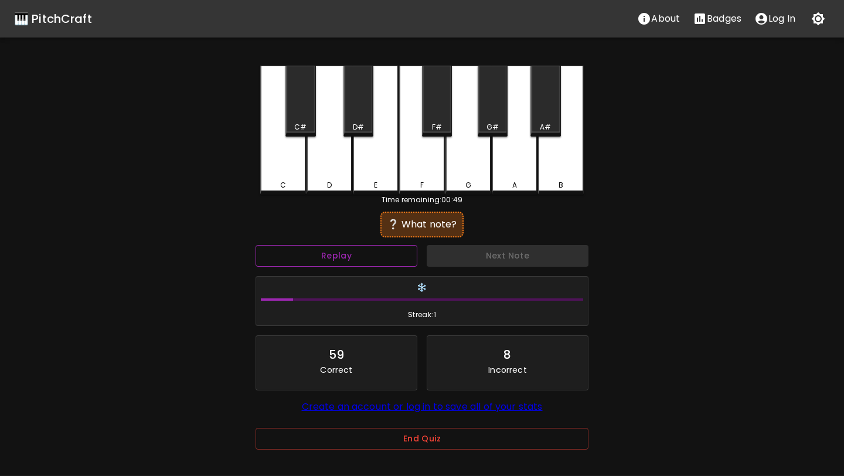
click at [352, 265] on button "Replay" at bounding box center [337, 256] width 162 height 22
click at [707, 12] on p "Badges" at bounding box center [724, 19] width 35 height 14
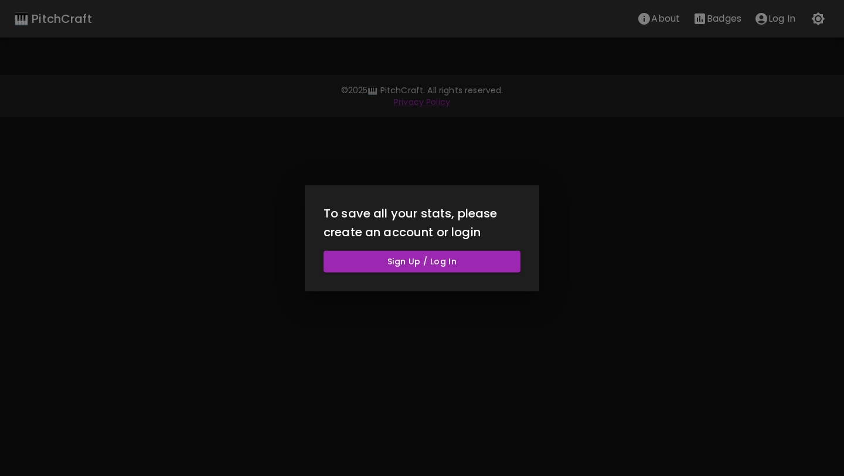
click at [673, 123] on div at bounding box center [422, 238] width 844 height 476
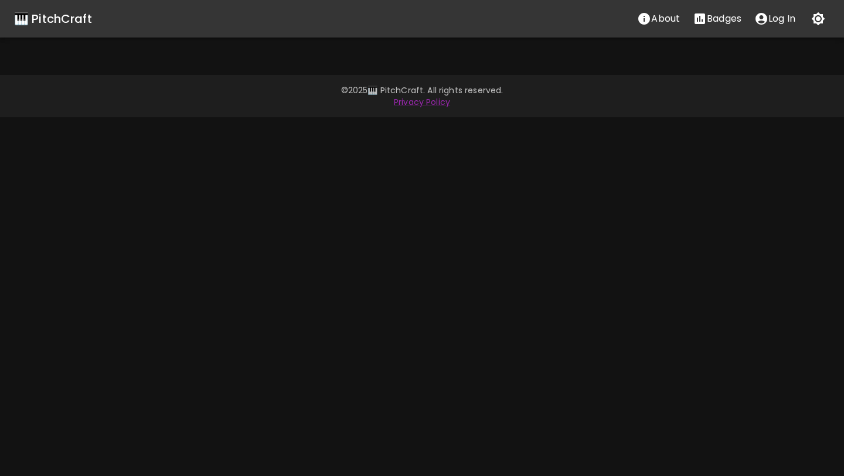
click at [672, 13] on p "About" at bounding box center [665, 19] width 29 height 14
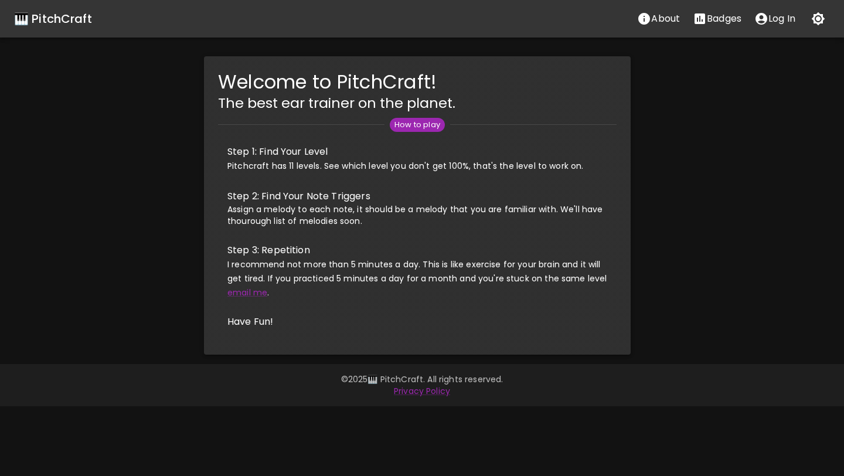
click at [567, 227] on li "Step 2: Find Your Note Triggers Assign a melody to each note, it should be a me…" at bounding box center [417, 208] width 399 height 54
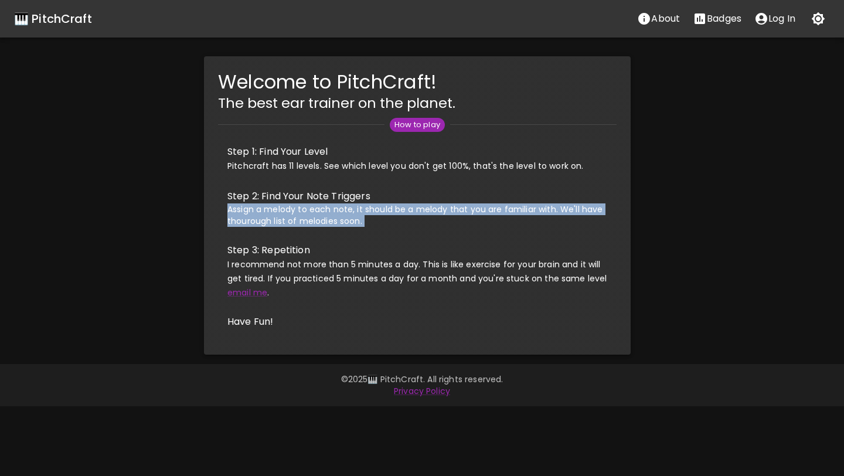
click at [567, 227] on li "Step 2: Find Your Note Triggers Assign a melody to each note, it should be a me…" at bounding box center [417, 208] width 399 height 54
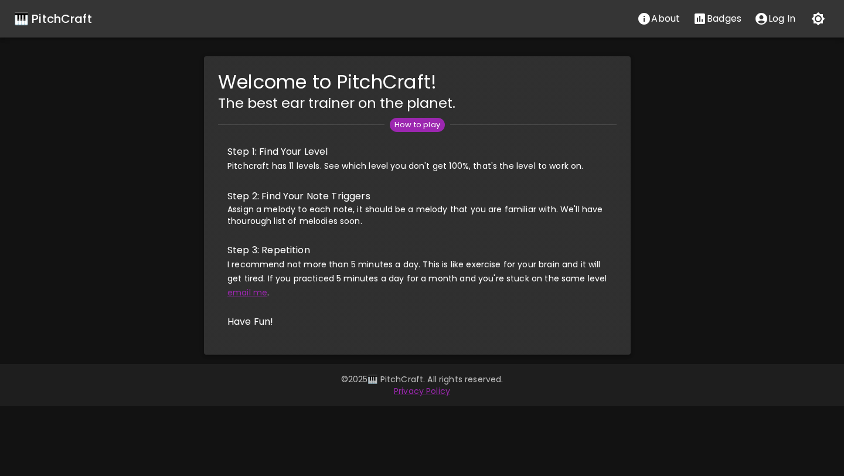
click at [567, 227] on li "Step 2: Find Your Note Triggers Assign a melody to each note, it should be a me…" at bounding box center [417, 208] width 399 height 54
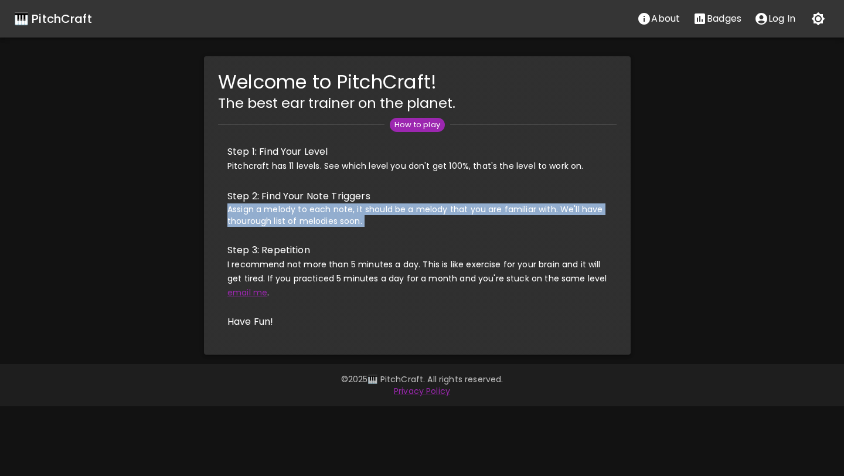
click at [567, 227] on li "Step 2: Find Your Note Triggers Assign a melody to each note, it should be a me…" at bounding box center [417, 208] width 399 height 54
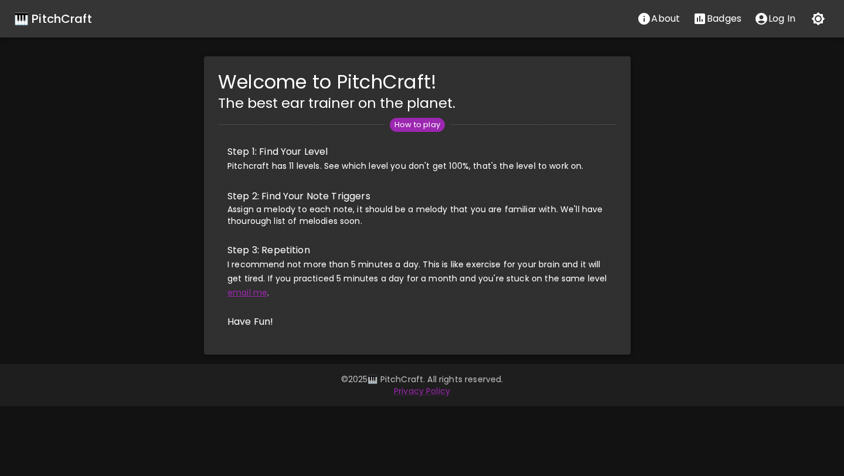
click at [234, 290] on link "email me" at bounding box center [247, 293] width 40 height 12
click at [454, 97] on h5 "The best ear trainer on the planet." at bounding box center [417, 103] width 399 height 19
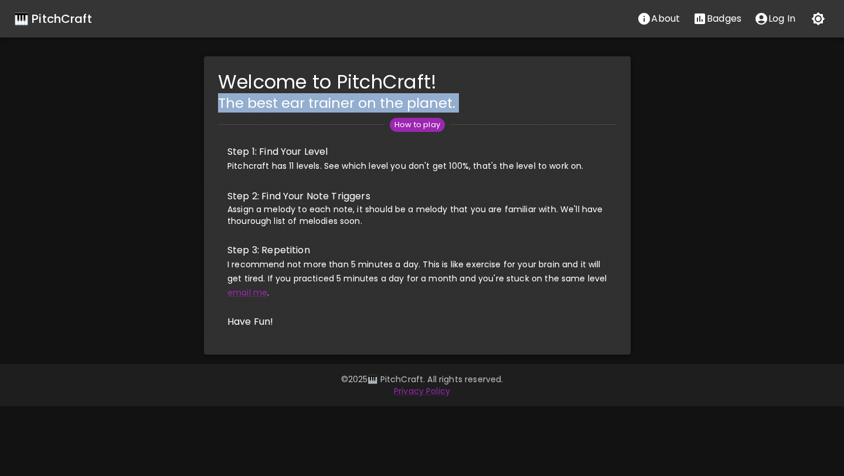
click at [468, 98] on h5 "The best ear trainer on the planet." at bounding box center [417, 103] width 399 height 19
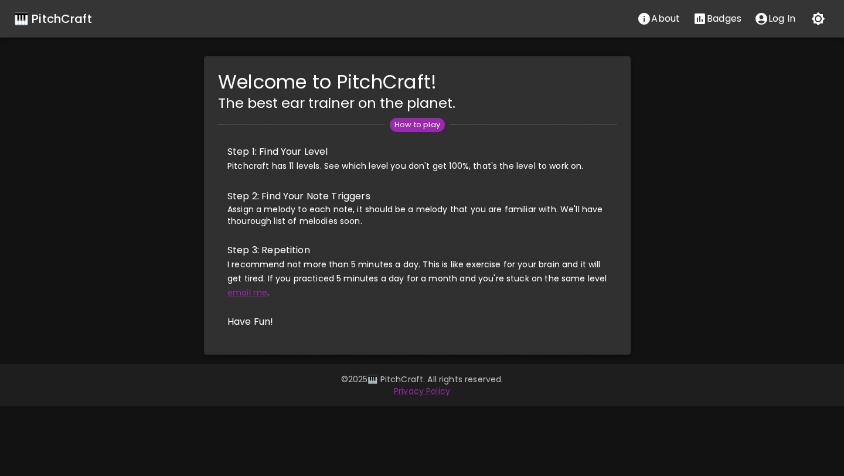
click at [468, 98] on h5 "The best ear trainer on the planet." at bounding box center [417, 103] width 399 height 19
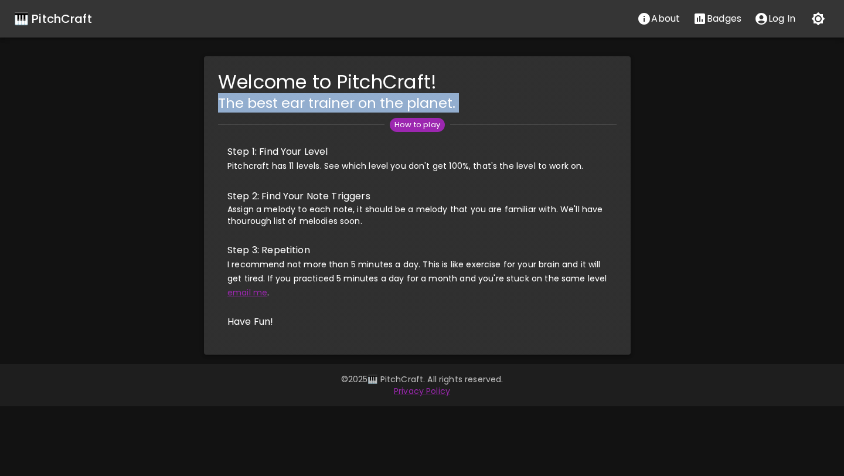
click at [468, 98] on h5 "The best ear trainer on the planet." at bounding box center [417, 103] width 399 height 19
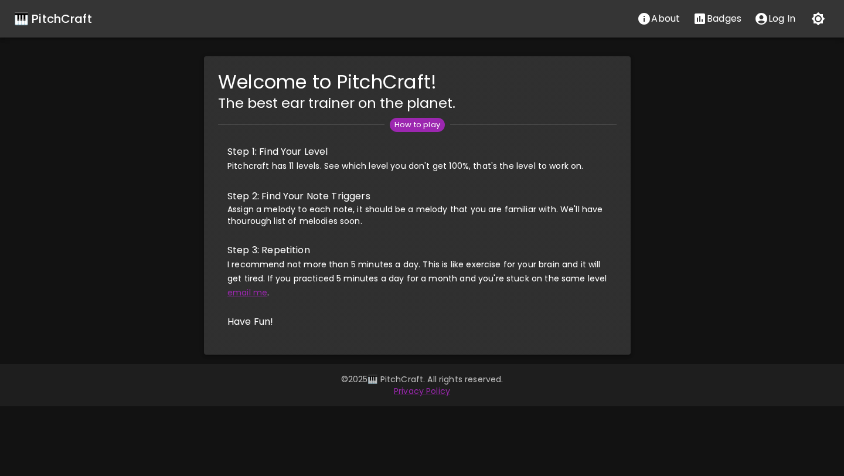
click at [716, 19] on p "Badges" at bounding box center [724, 19] width 35 height 14
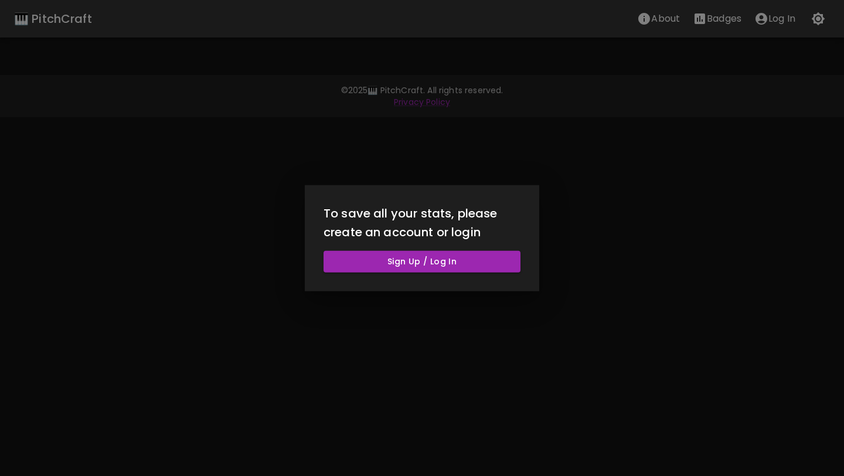
click at [713, 141] on div at bounding box center [422, 238] width 844 height 476
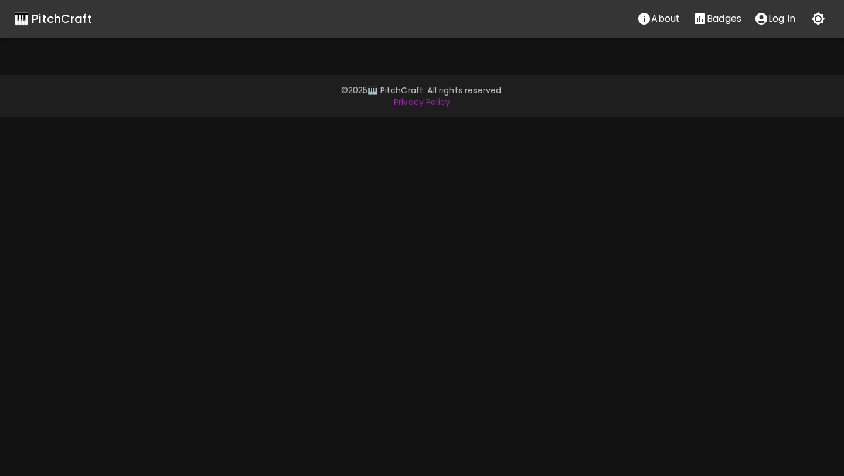
click at [830, 21] on div "🎹 PitchCraft About Badges Log In" at bounding box center [422, 19] width 844 height 38
click at [823, 19] on icon "button" at bounding box center [818, 18] width 13 height 13
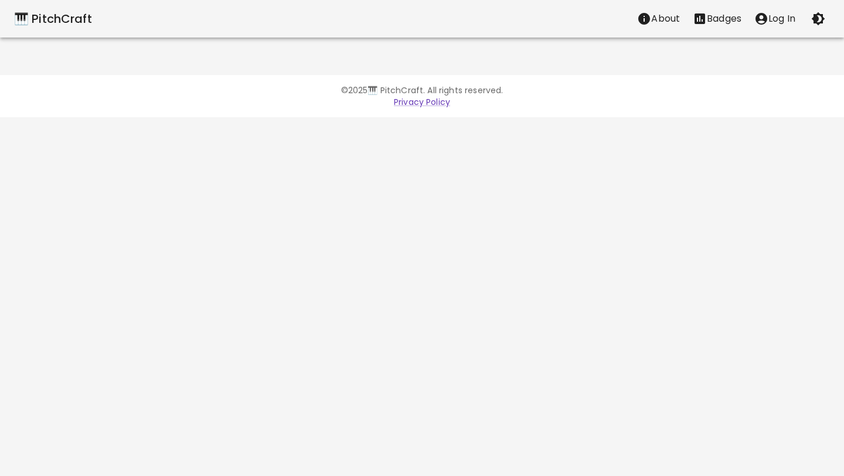
click at [823, 19] on icon "button" at bounding box center [818, 18] width 13 height 13
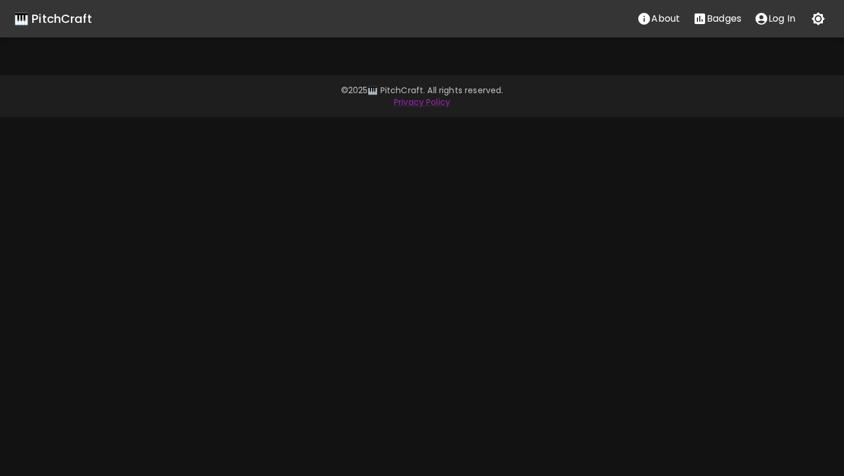
click at [643, 19] on icon "About" at bounding box center [644, 19] width 12 height 12
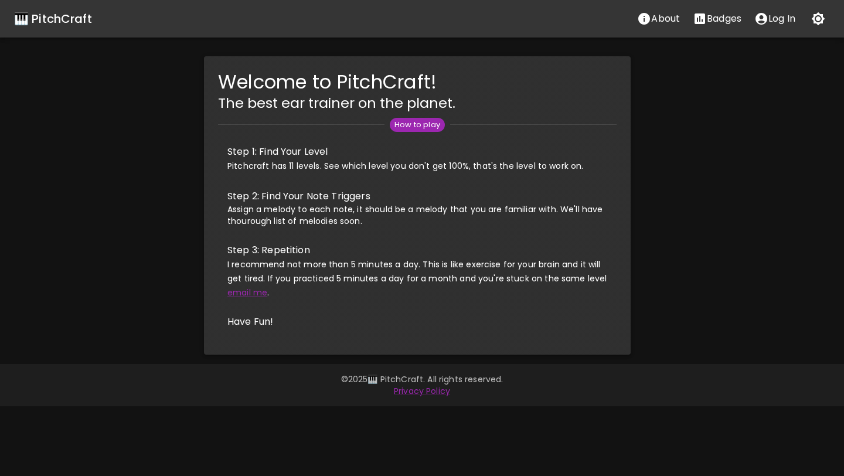
click at [716, 52] on div "🎹 PitchCraft About Badges Log In Welcome to PitchCraft! The best ear trainer on…" at bounding box center [422, 177] width 844 height 355
click at [430, 121] on span "How to play" at bounding box center [417, 125] width 55 height 12
click at [45, 25] on div "🎹 PitchCraft" at bounding box center [53, 18] width 78 height 19
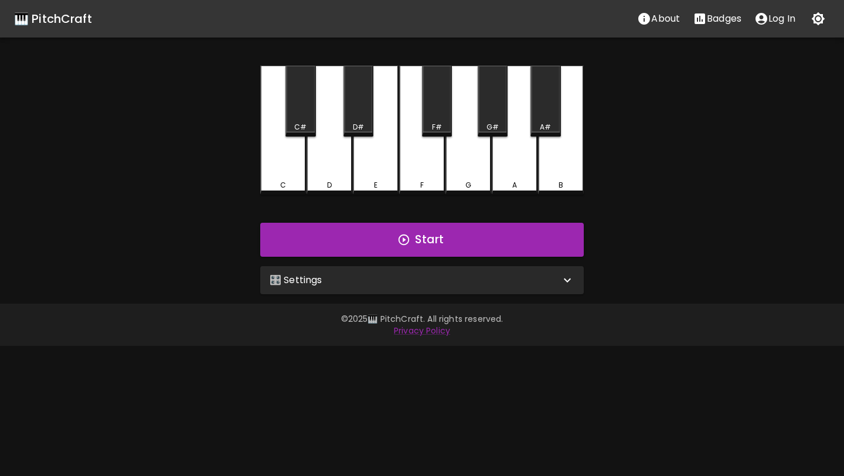
click at [485, 288] on div "🎛️ Settings" at bounding box center [421, 280] width 323 height 28
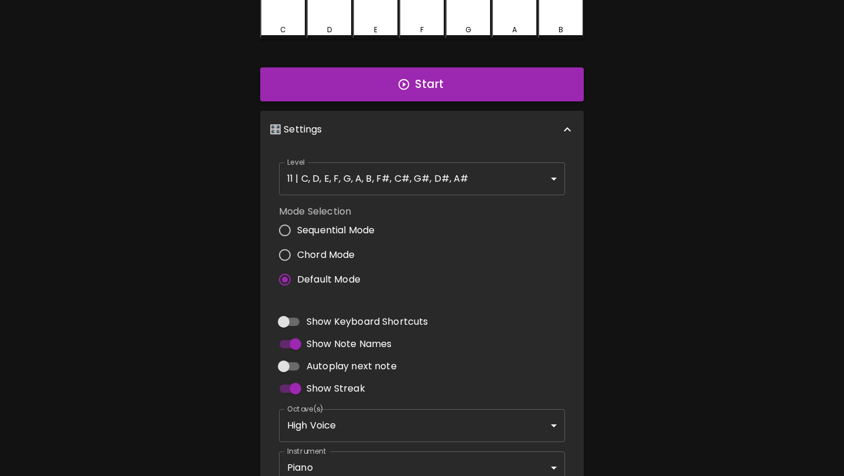
scroll to position [234, 0]
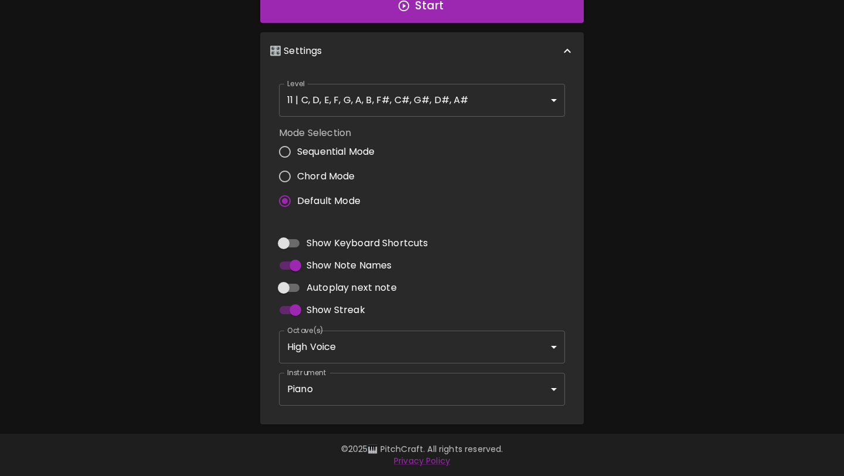
click at [298, 286] on input "Autoplay next note" at bounding box center [283, 288] width 67 height 22
checkbox input "true"
click at [350, 335] on body "🎹 PitchCraft About Badges Log In C C# D D# E F F# G G# A A# B Start 🎛️ Settings…" at bounding box center [422, 121] width 844 height 710
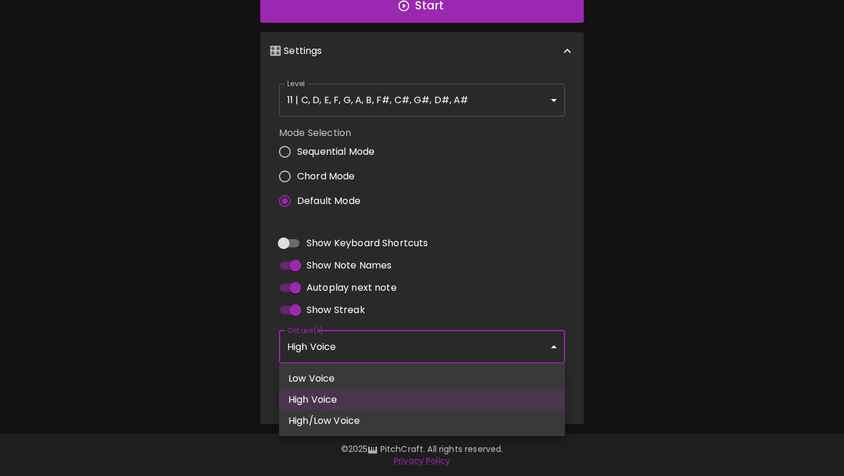
click at [417, 340] on div at bounding box center [422, 238] width 844 height 476
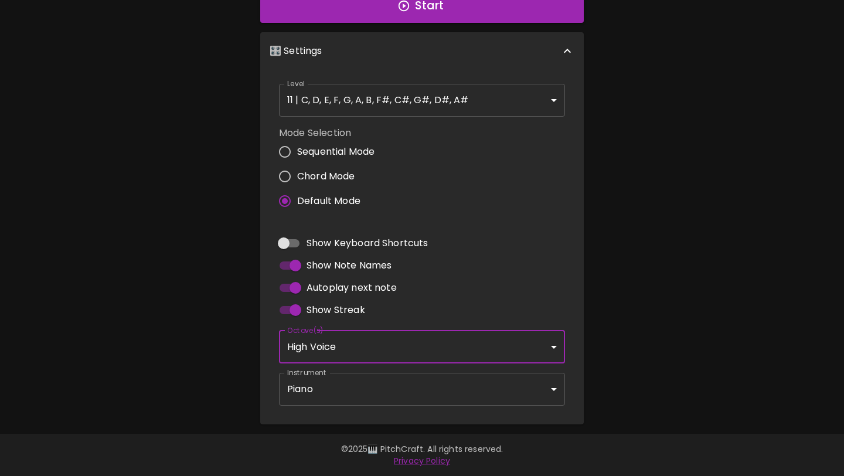
click at [432, 387] on body "🎹 PitchCraft About Badges Log In C C# D D# E F F# G G# A A# B Start 🎛️ Settings…" at bounding box center [422, 121] width 844 height 710
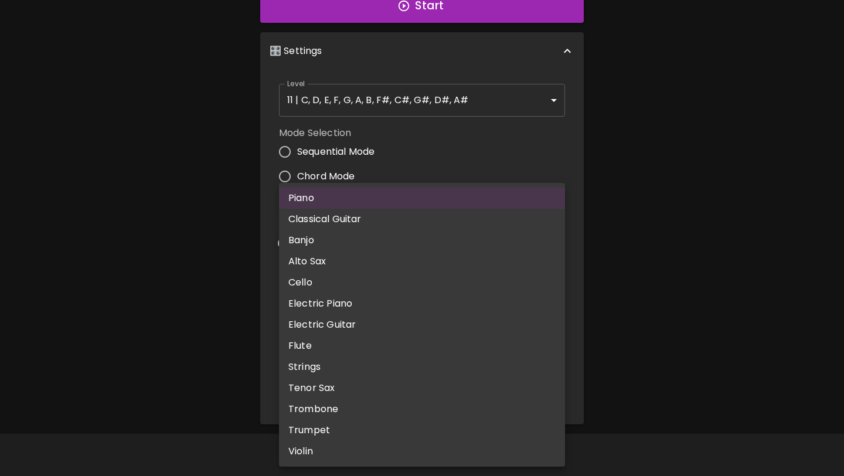
click at [739, 261] on div at bounding box center [422, 238] width 844 height 476
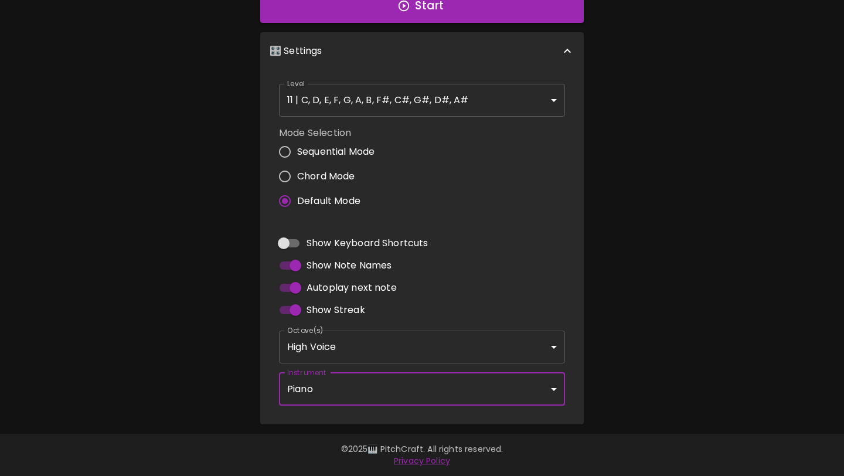
click at [537, 110] on body "🎹 PitchCraft About Badges Log In C C# D D# E F F# G G# A A# B Start 🎛️ Settings…" at bounding box center [422, 121] width 844 height 710
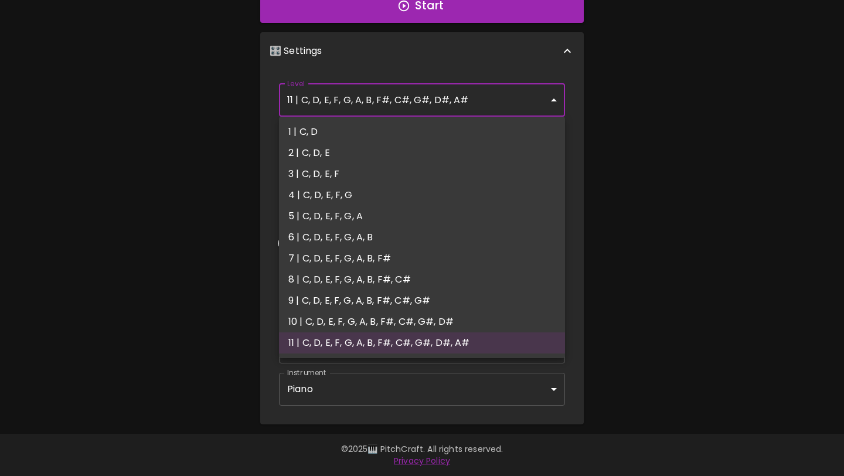
click at [683, 183] on div at bounding box center [422, 238] width 844 height 476
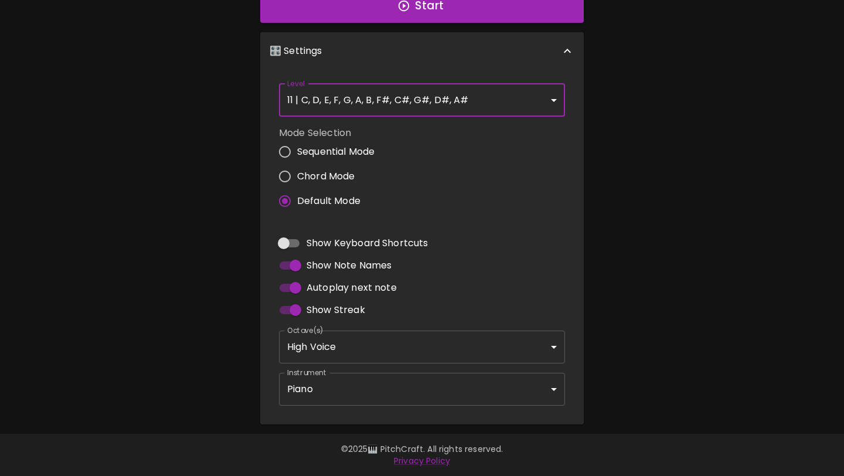
click at [362, 176] on label "Chord Mode" at bounding box center [324, 176] width 102 height 25
click at [297, 176] on input "Chord Mode" at bounding box center [285, 176] width 25 height 25
radio input "true"
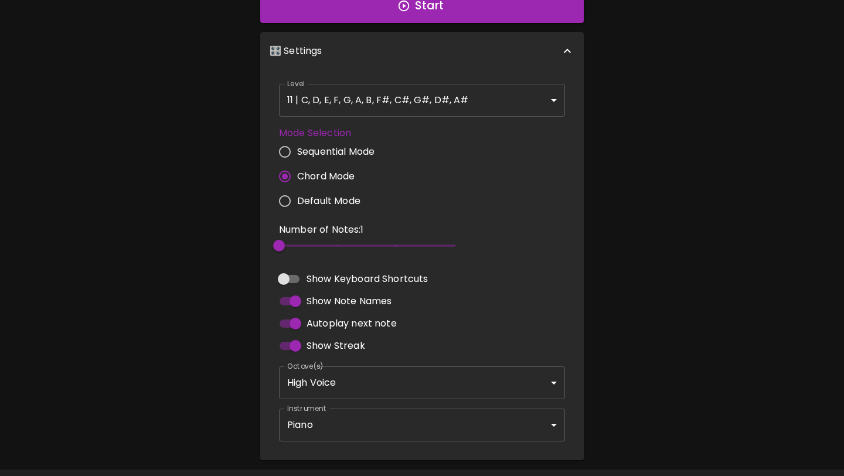
click at [356, 199] on span "Default Mode" at bounding box center [328, 201] width 63 height 14
click at [297, 199] on input "Default Mode" at bounding box center [285, 201] width 25 height 25
radio input "true"
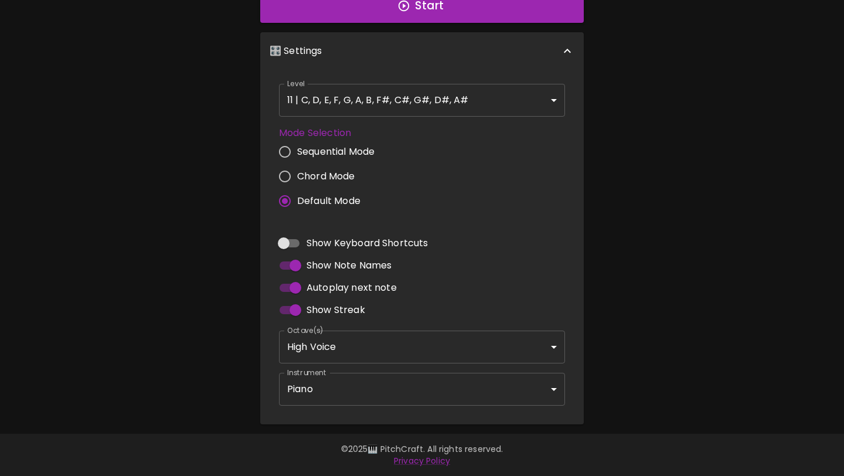
click at [371, 151] on span "Sequential Mode" at bounding box center [335, 152] width 77 height 14
click at [297, 151] on input "Sequential Mode" at bounding box center [285, 151] width 25 height 25
radio input "true"
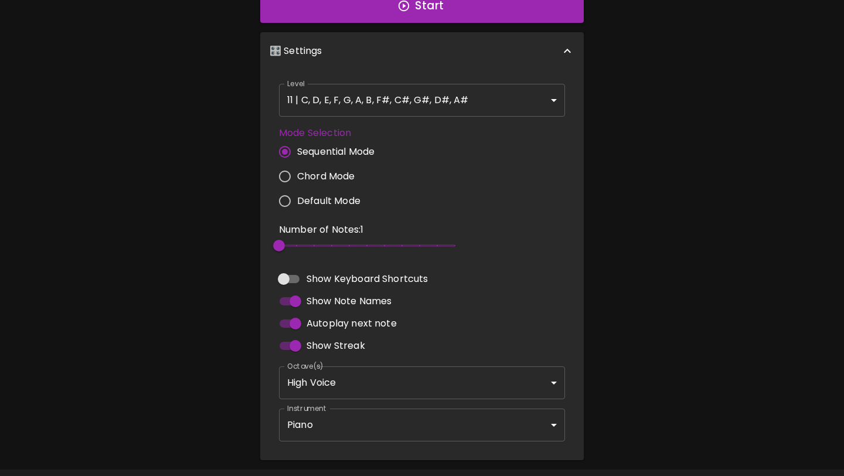
click at [328, 201] on span "Default Mode" at bounding box center [328, 201] width 63 height 14
click at [297, 201] on input "Default Mode" at bounding box center [285, 201] width 25 height 25
radio input "true"
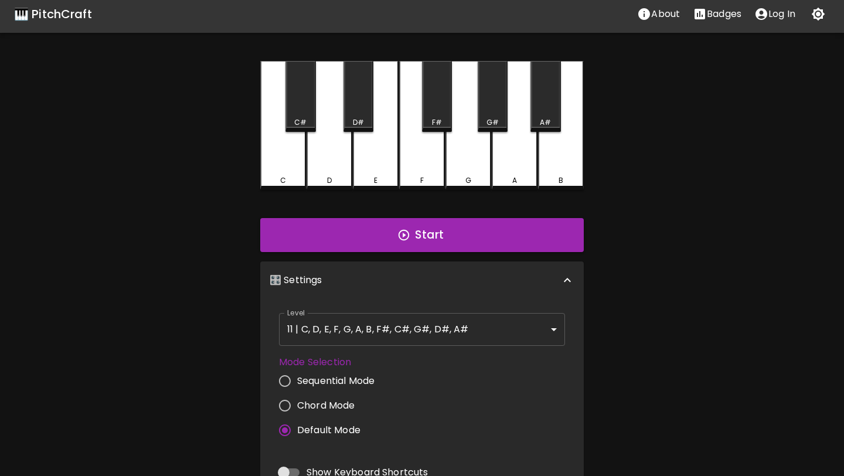
scroll to position [0, 0]
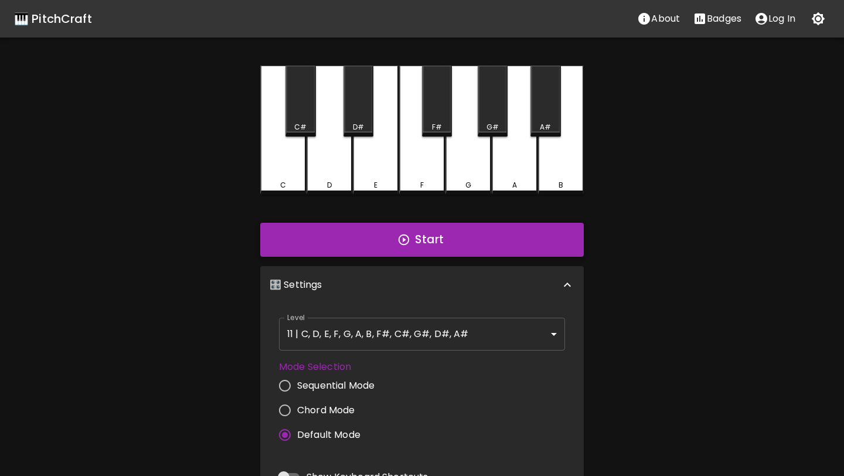
click at [414, 238] on button "Start" at bounding box center [421, 240] width 323 height 34
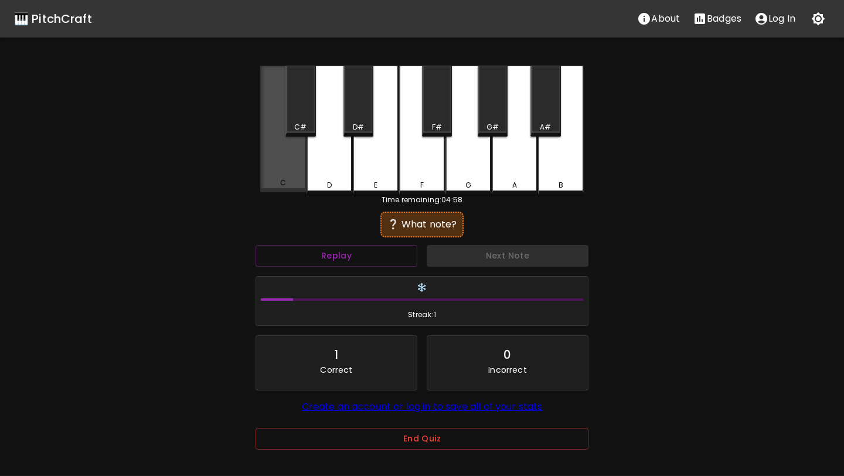
click at [286, 172] on div "C" at bounding box center [283, 129] width 46 height 127
click at [295, 98] on div "C#" at bounding box center [300, 101] width 30 height 71
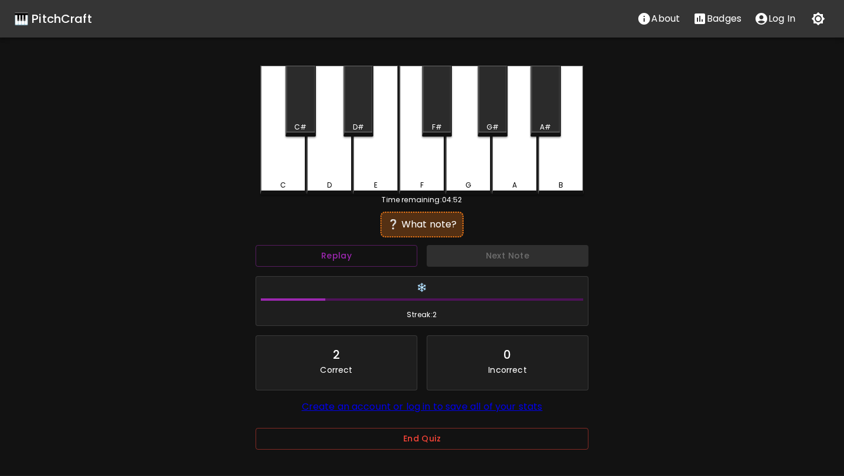
click at [369, 149] on div "E" at bounding box center [376, 130] width 46 height 129
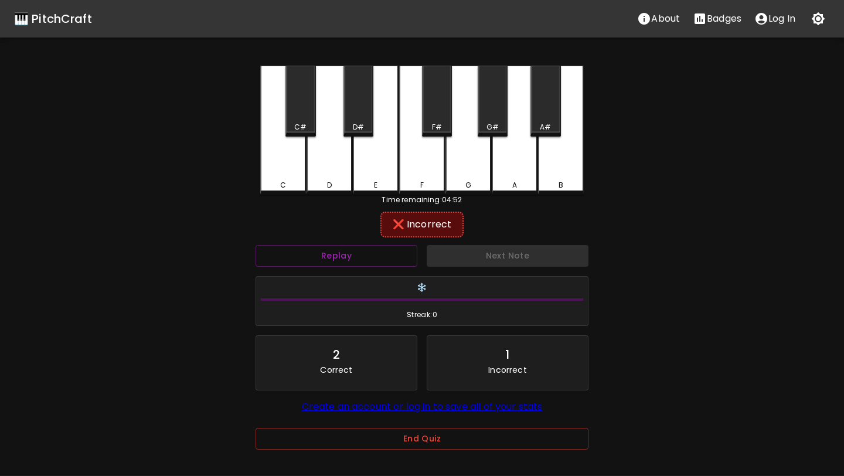
click at [369, 149] on div "E" at bounding box center [376, 130] width 46 height 129
click at [417, 158] on div "F" at bounding box center [422, 130] width 46 height 129
drag, startPoint x: 485, startPoint y: 162, endPoint x: 286, endPoint y: 101, distance: 207.8
click at [286, 101] on div "C C# D D# E F F# G G# A A# B" at bounding box center [421, 130] width 323 height 129
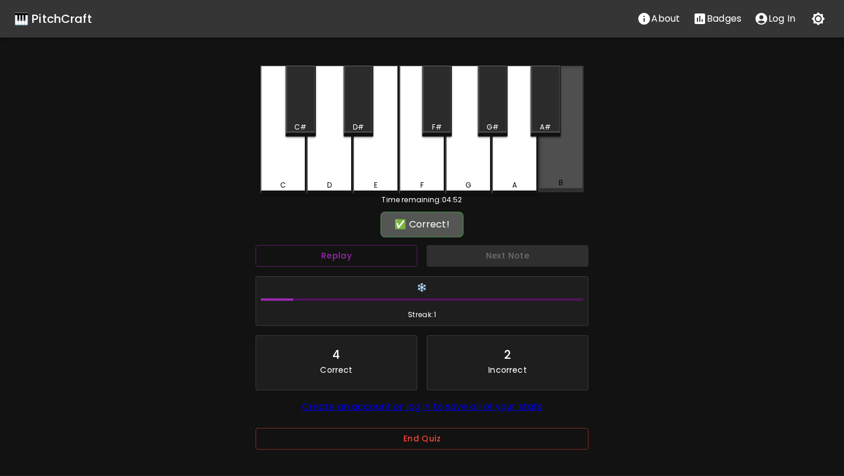
drag, startPoint x: 286, startPoint y: 101, endPoint x: 618, endPoint y: 100, distance: 331.7
click at [614, 100] on div "🎹 PitchCraft About Badges Log In C C# D D# E F F# G G# A A# B Time remaining: 0…" at bounding box center [422, 233] width 844 height 466
